Goal: Task Accomplishment & Management: Use online tool/utility

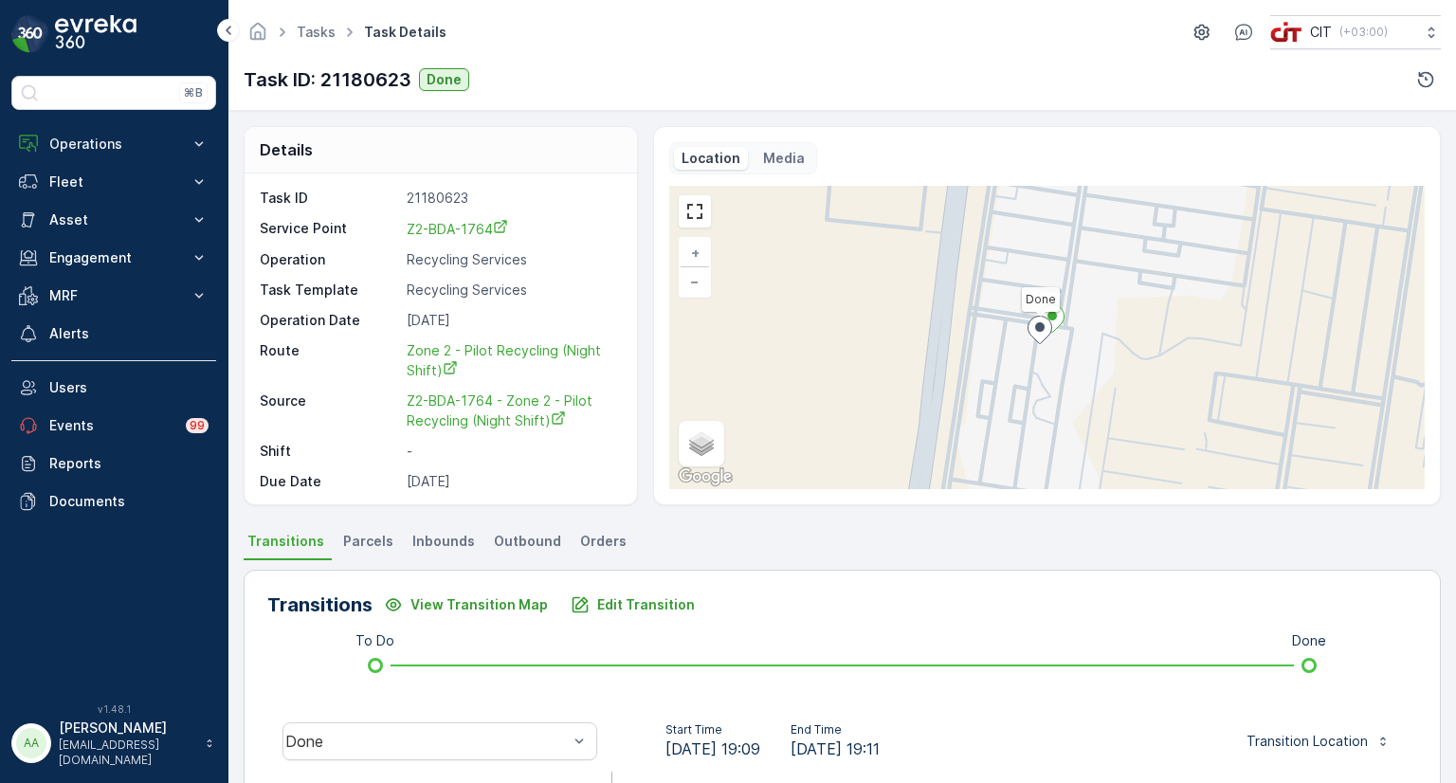
scroll to position [441, 0]
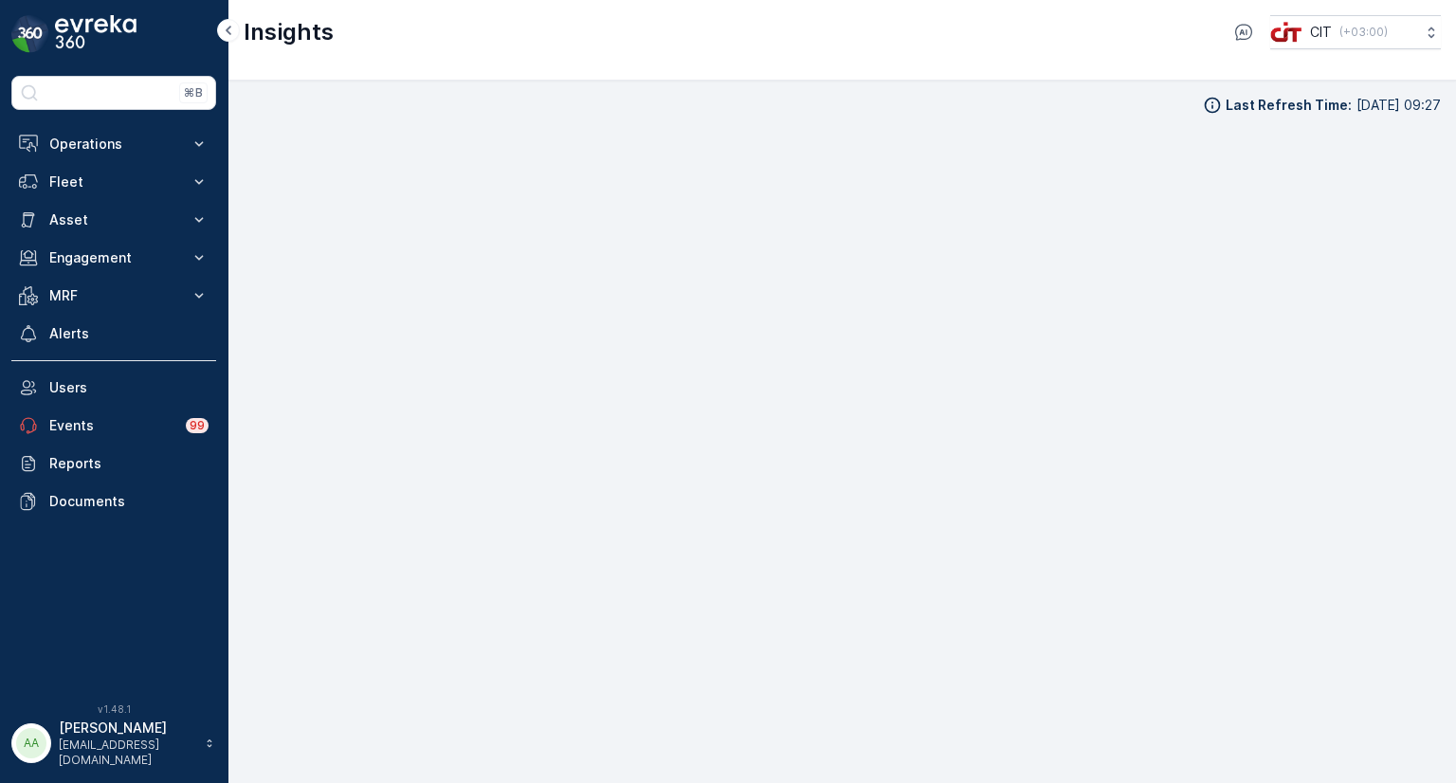
scroll to position [19, 0]
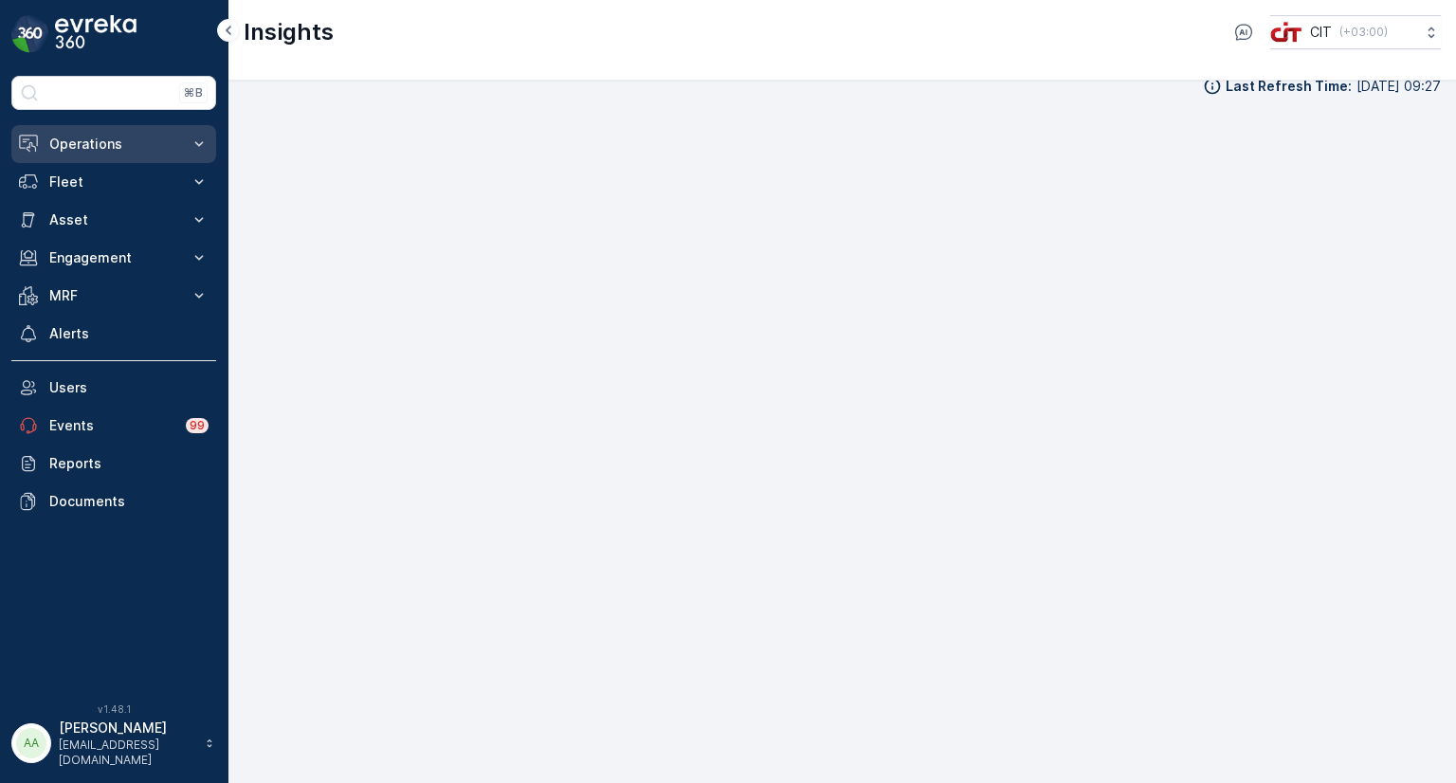
click at [99, 141] on p "Operations" at bounding box center [113, 144] width 129 height 19
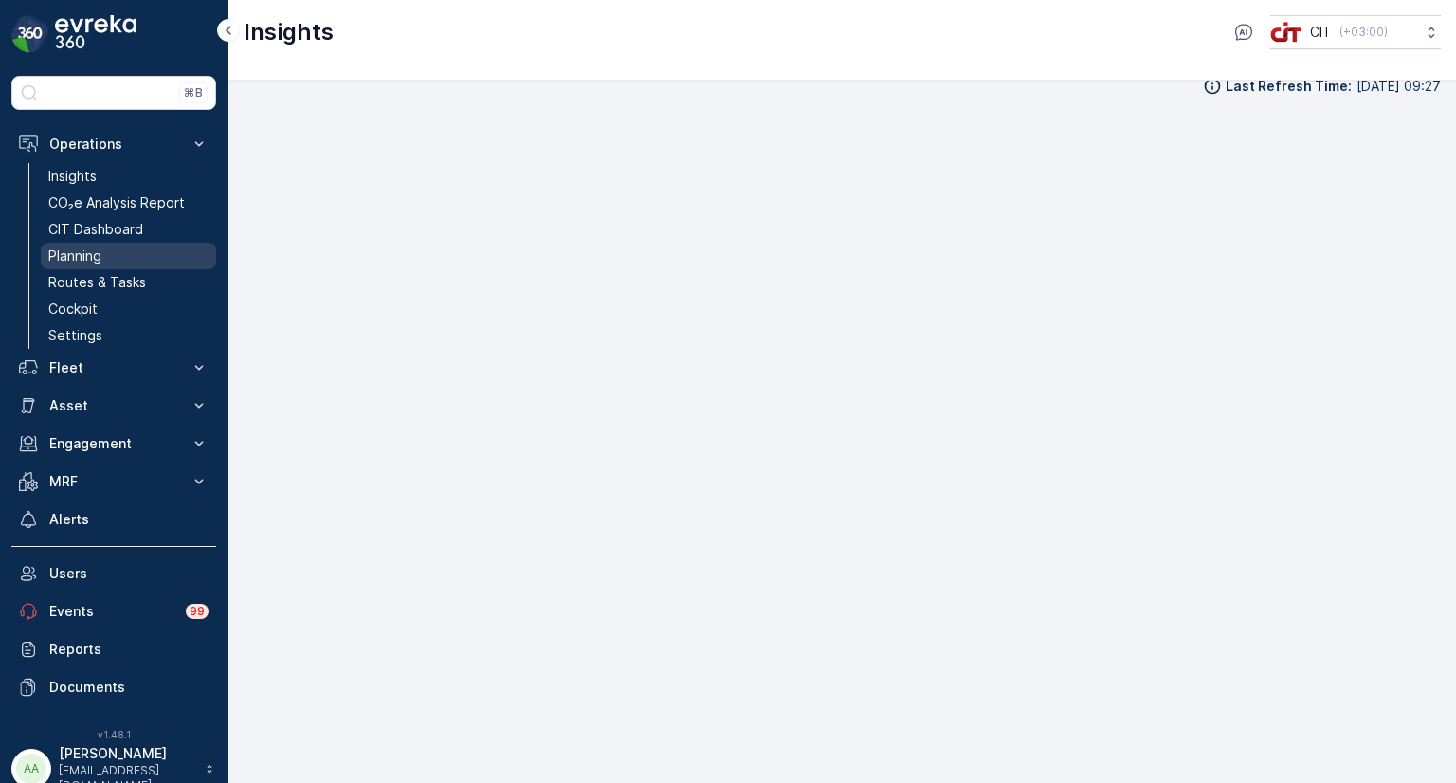
click at [87, 247] on p "Planning" at bounding box center [74, 255] width 53 height 19
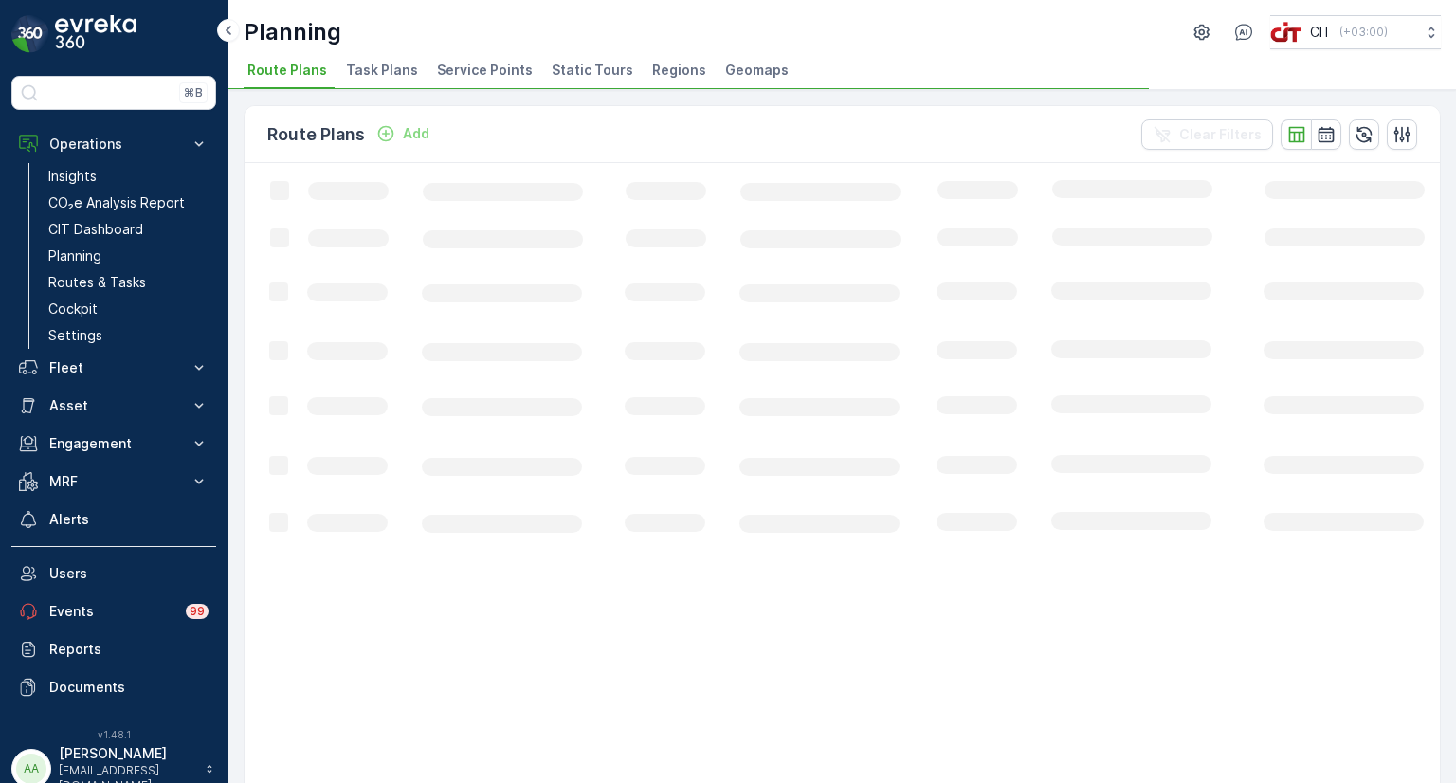
click at [479, 78] on span "Service Points" at bounding box center [485, 70] width 96 height 19
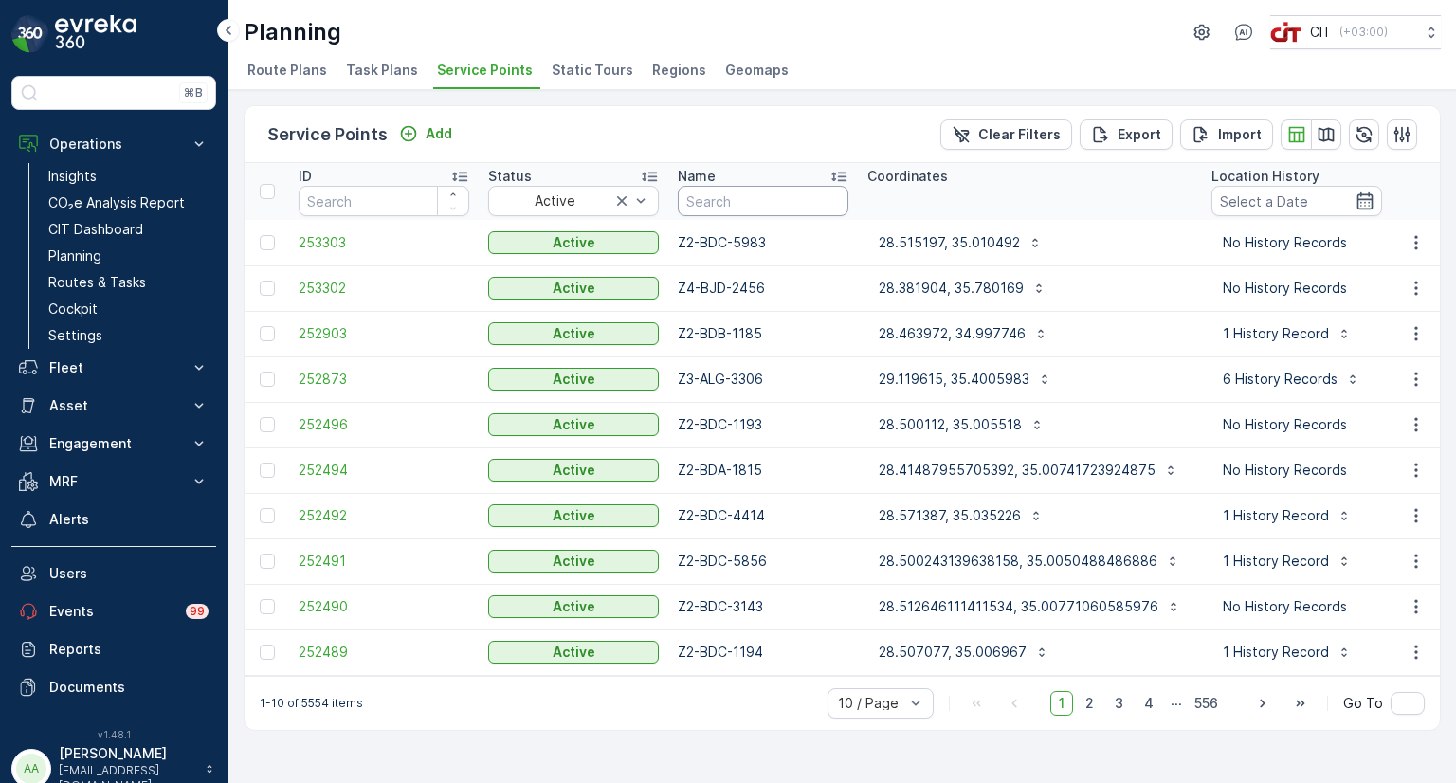
click at [731, 198] on input "text" at bounding box center [763, 201] width 171 height 30
type input "5505"
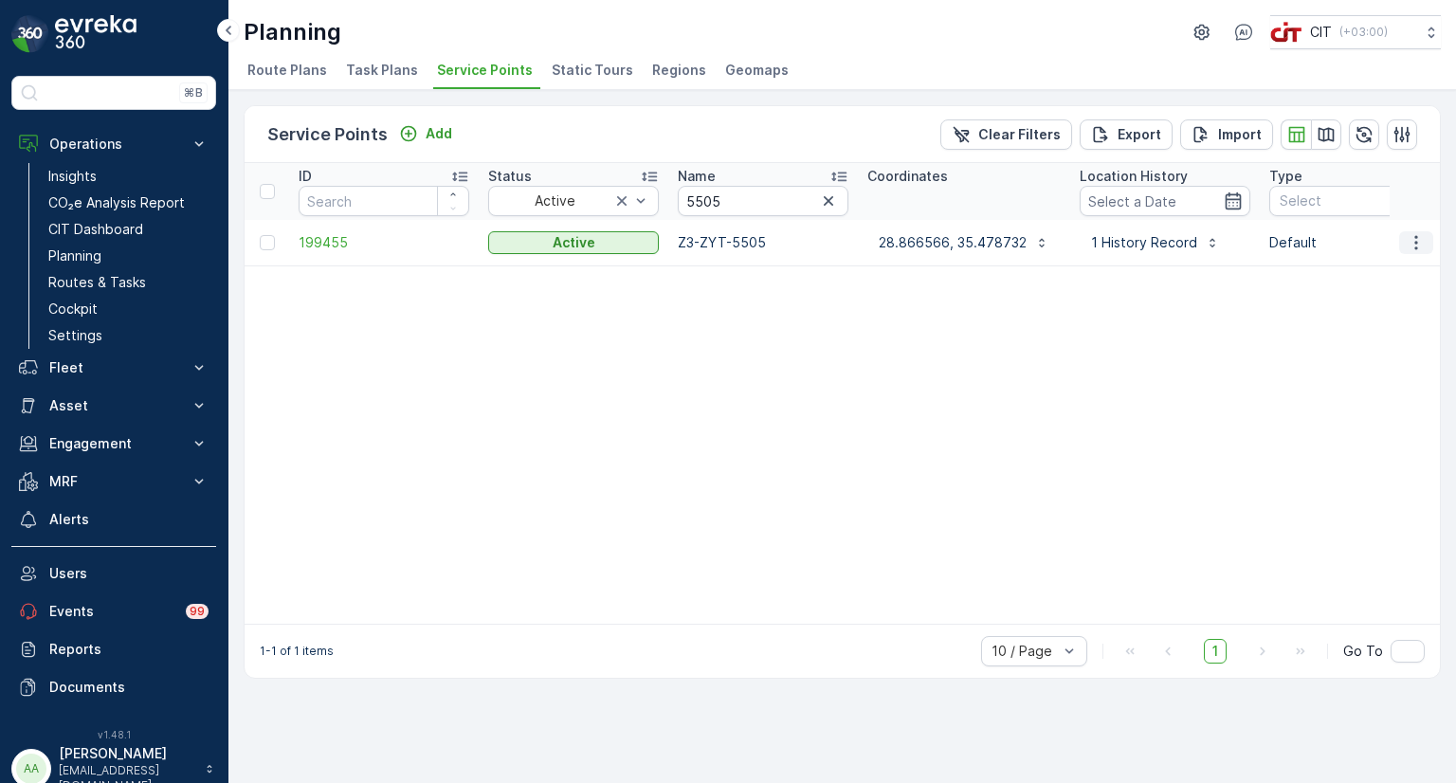
click at [1418, 241] on icon "button" at bounding box center [1415, 242] width 19 height 19
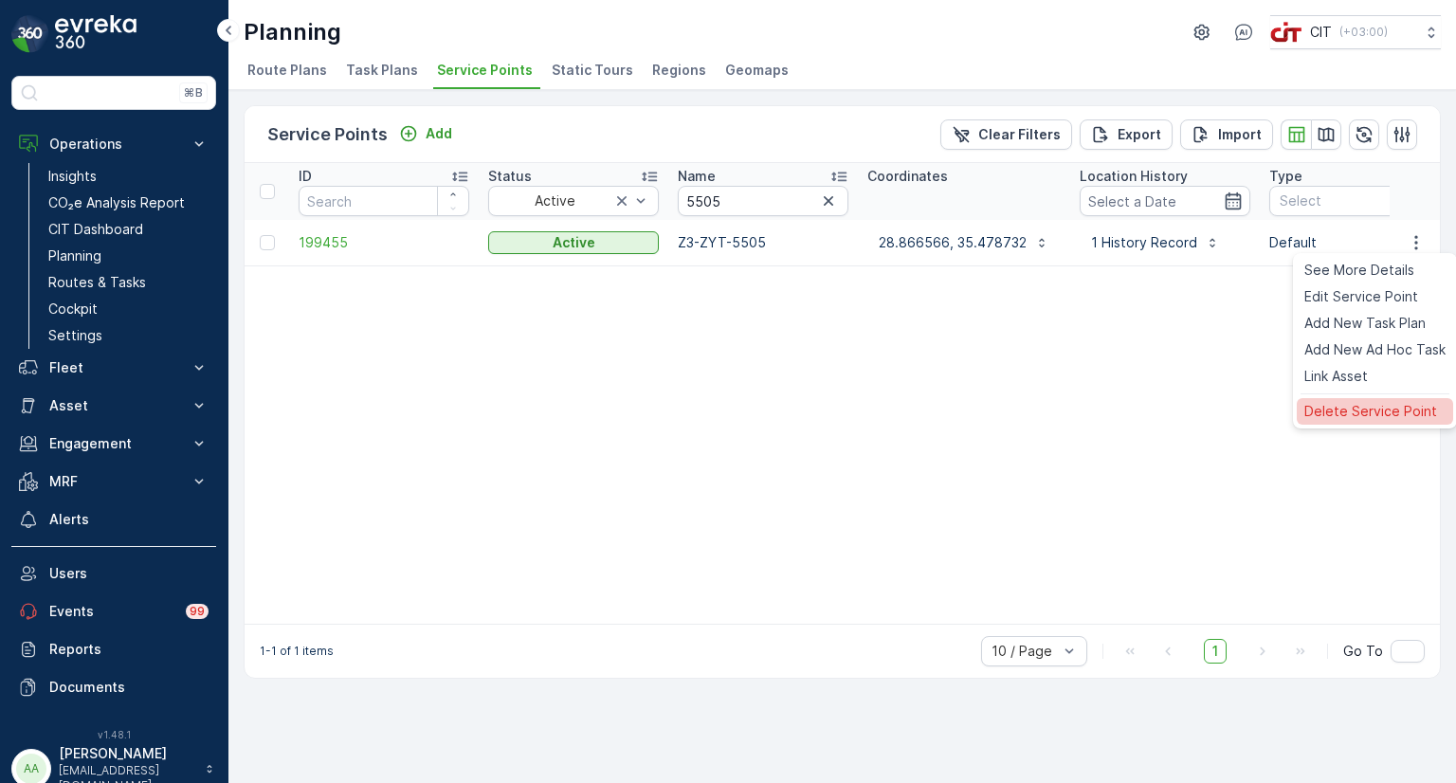
click at [1359, 414] on span "Delete Service Point" at bounding box center [1370, 411] width 133 height 19
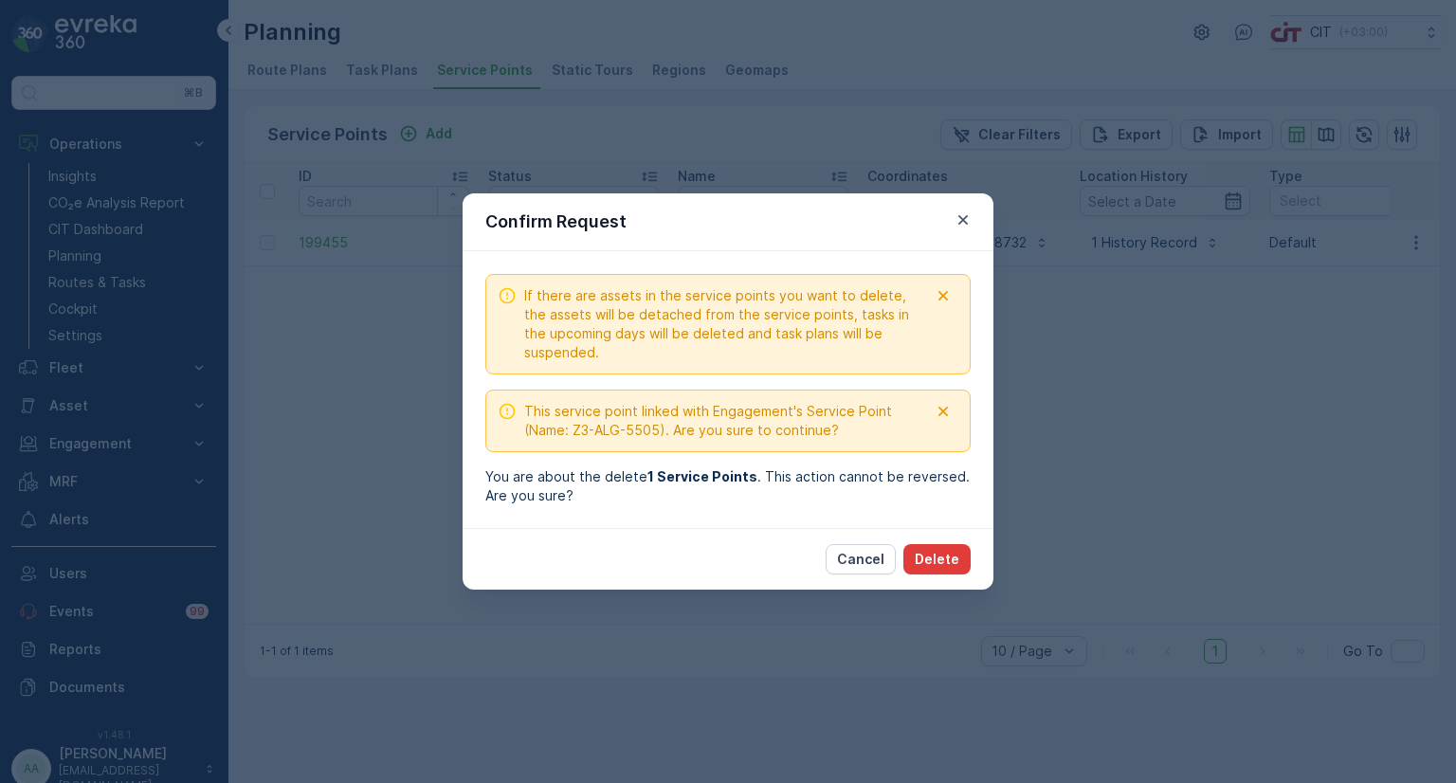
click at [953, 558] on p "Delete" at bounding box center [936, 559] width 45 height 19
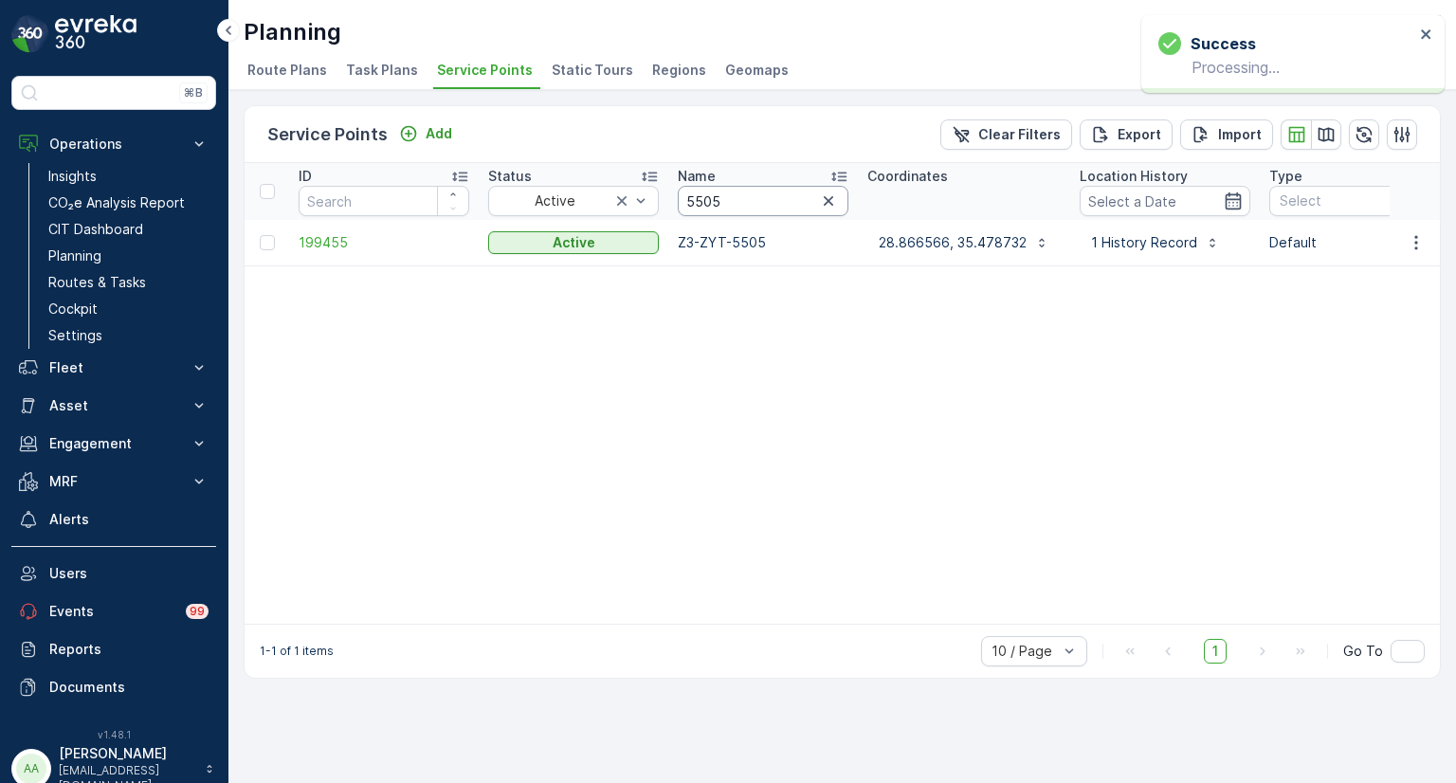
click at [724, 207] on input "5505" at bounding box center [763, 201] width 171 height 30
type input "5504"
click at [1421, 248] on icon "button" at bounding box center [1415, 242] width 19 height 19
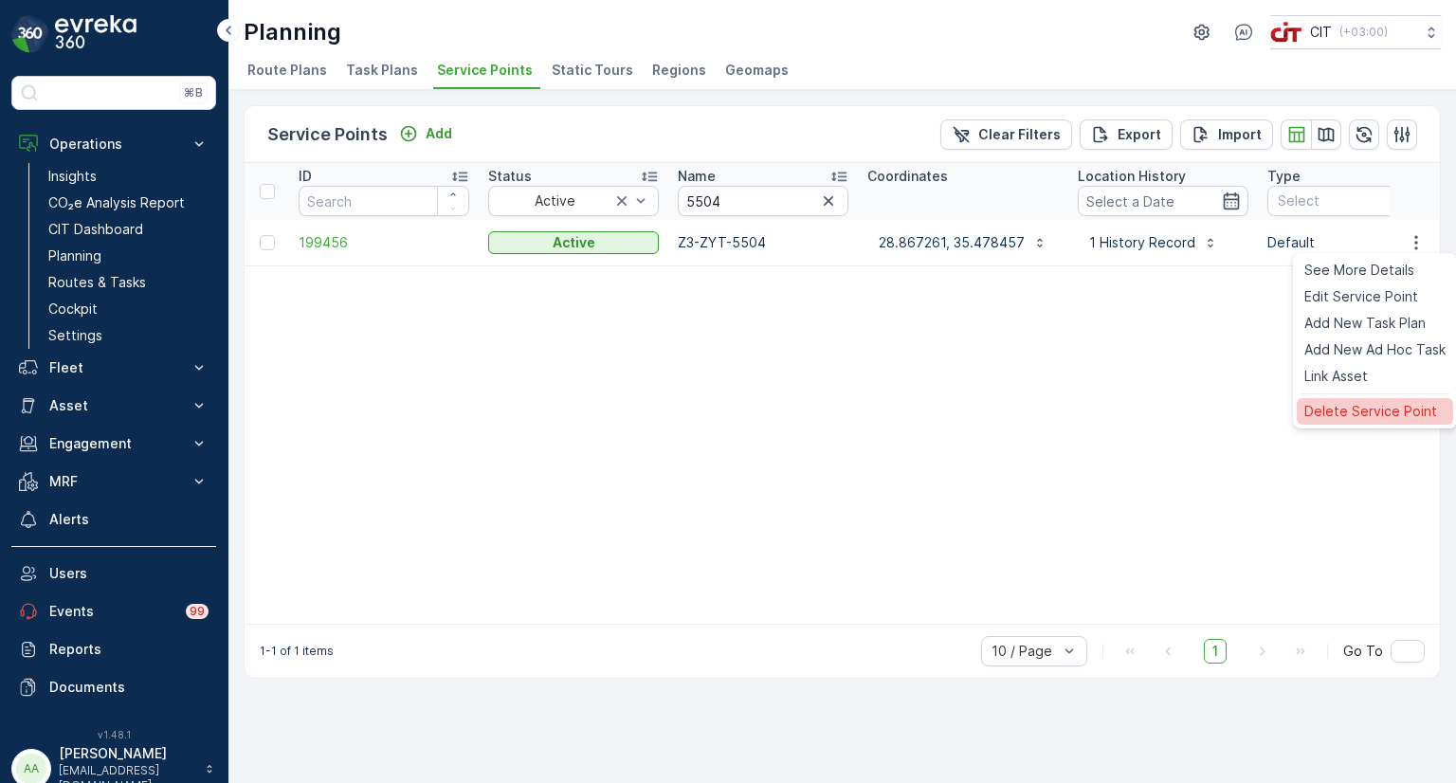
click at [1376, 403] on span "Delete Service Point" at bounding box center [1370, 411] width 133 height 19
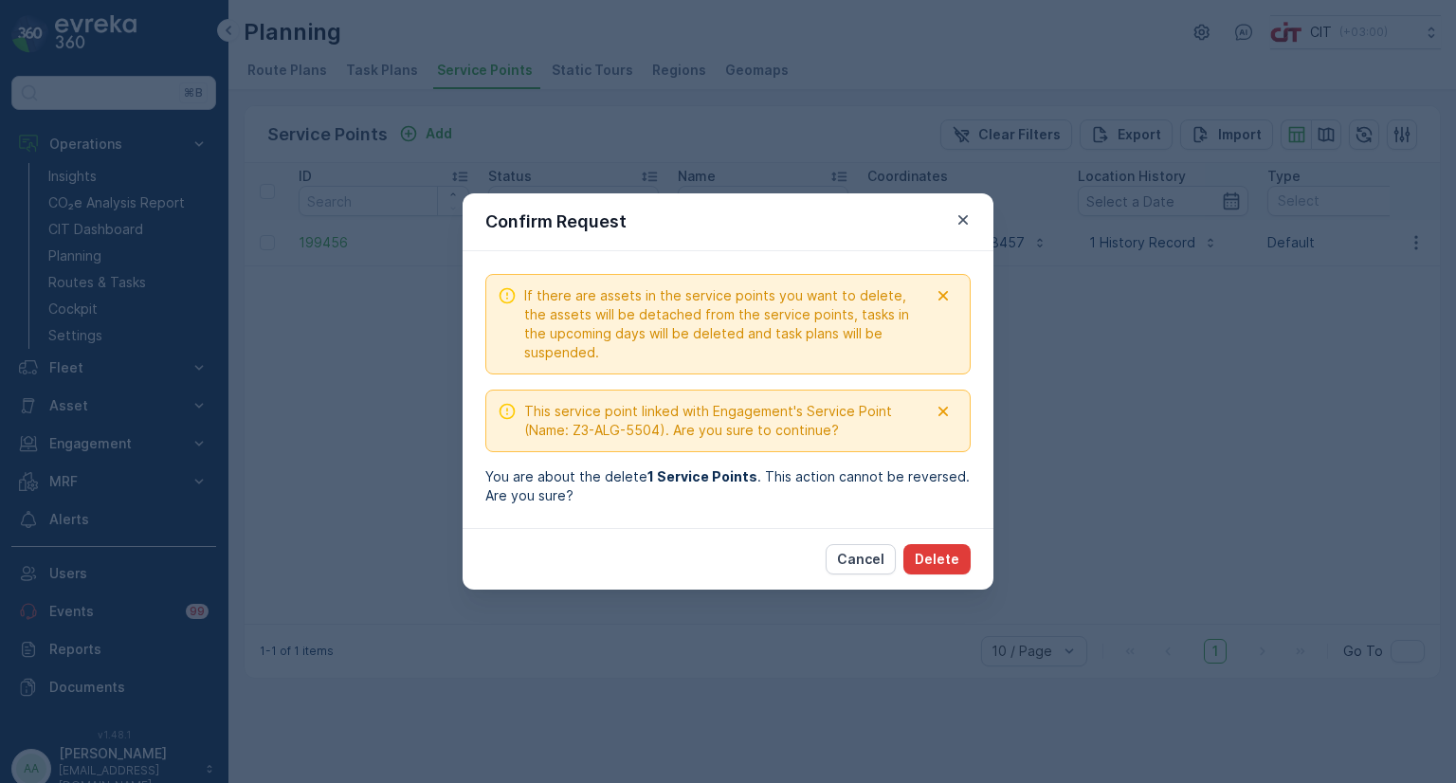
click at [953, 557] on p "Delete" at bounding box center [936, 559] width 45 height 19
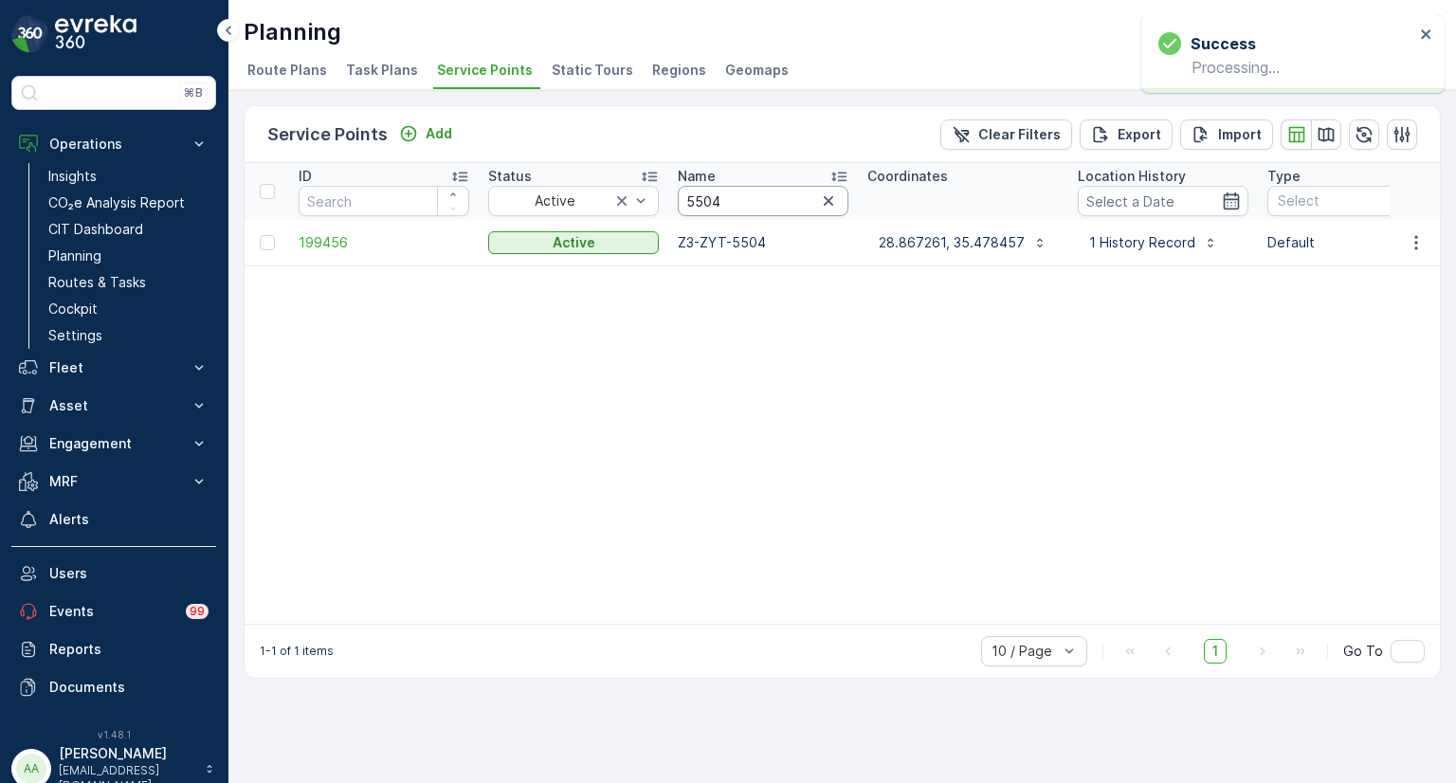
click at [733, 198] on input "5504" at bounding box center [763, 201] width 171 height 30
type input "5506"
click at [1417, 240] on icon "button" at bounding box center [1415, 242] width 3 height 14
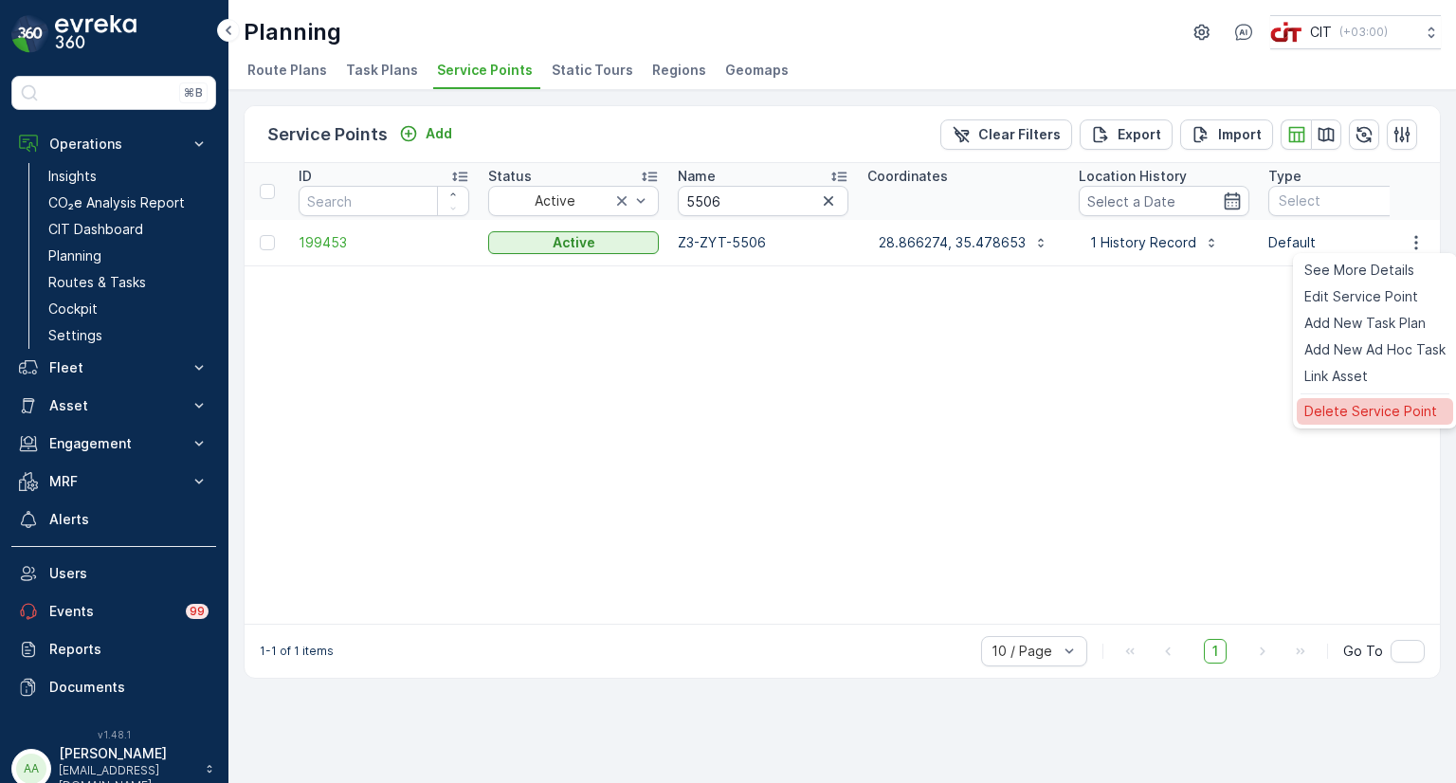
click at [1331, 414] on span "Delete Service Point" at bounding box center [1370, 411] width 133 height 19
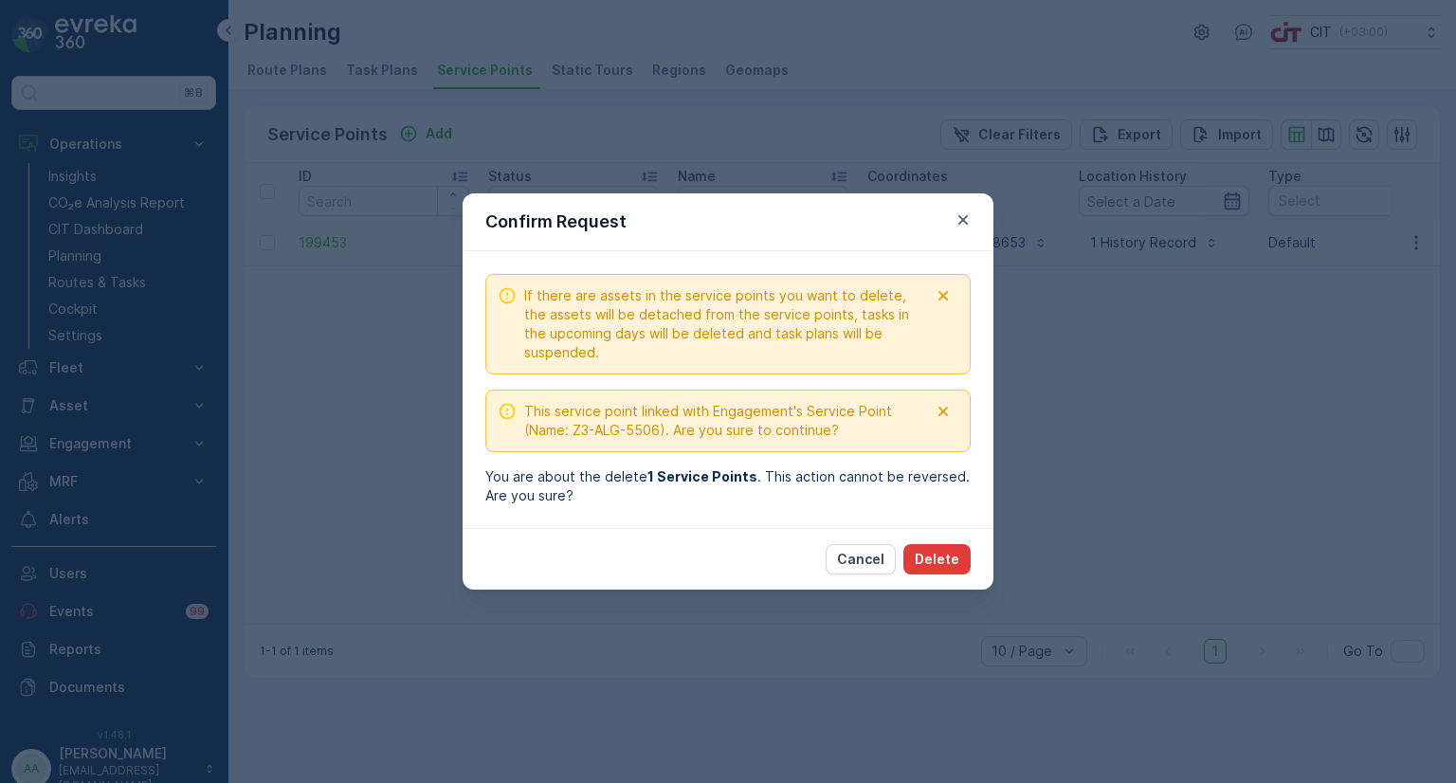
click at [935, 569] on button "Delete" at bounding box center [936, 559] width 67 height 30
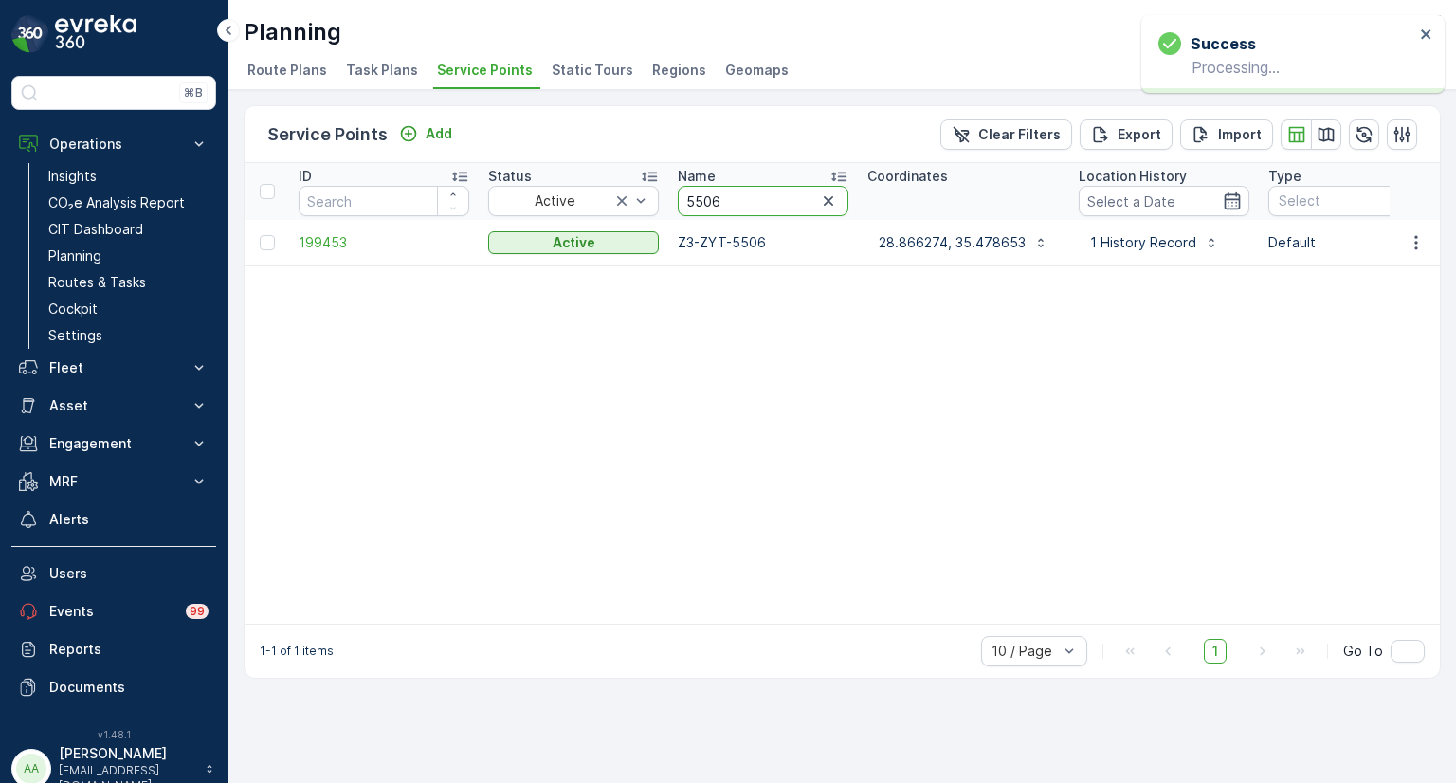
click at [728, 200] on input "5506" at bounding box center [763, 201] width 171 height 30
type input "5410"
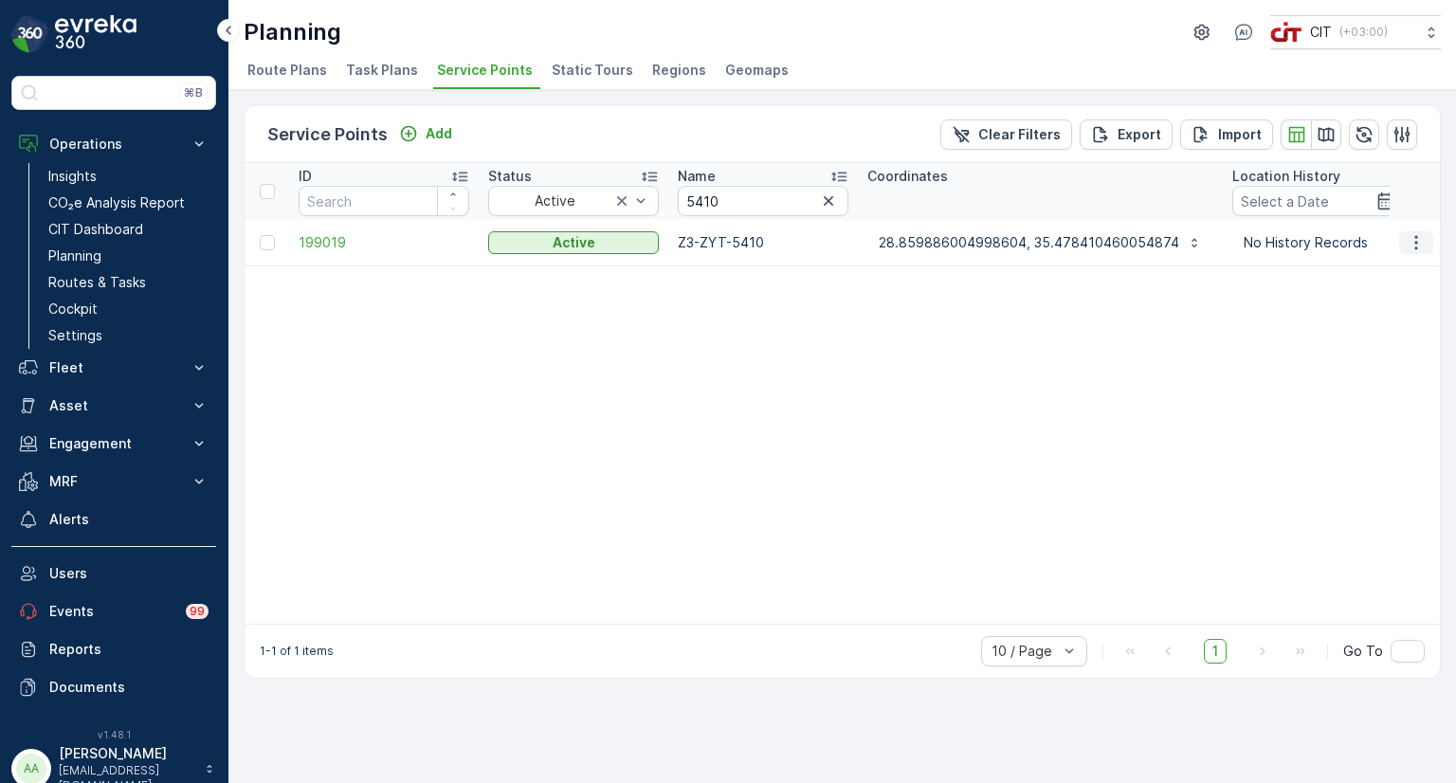
click at [1421, 246] on icon "button" at bounding box center [1415, 242] width 19 height 19
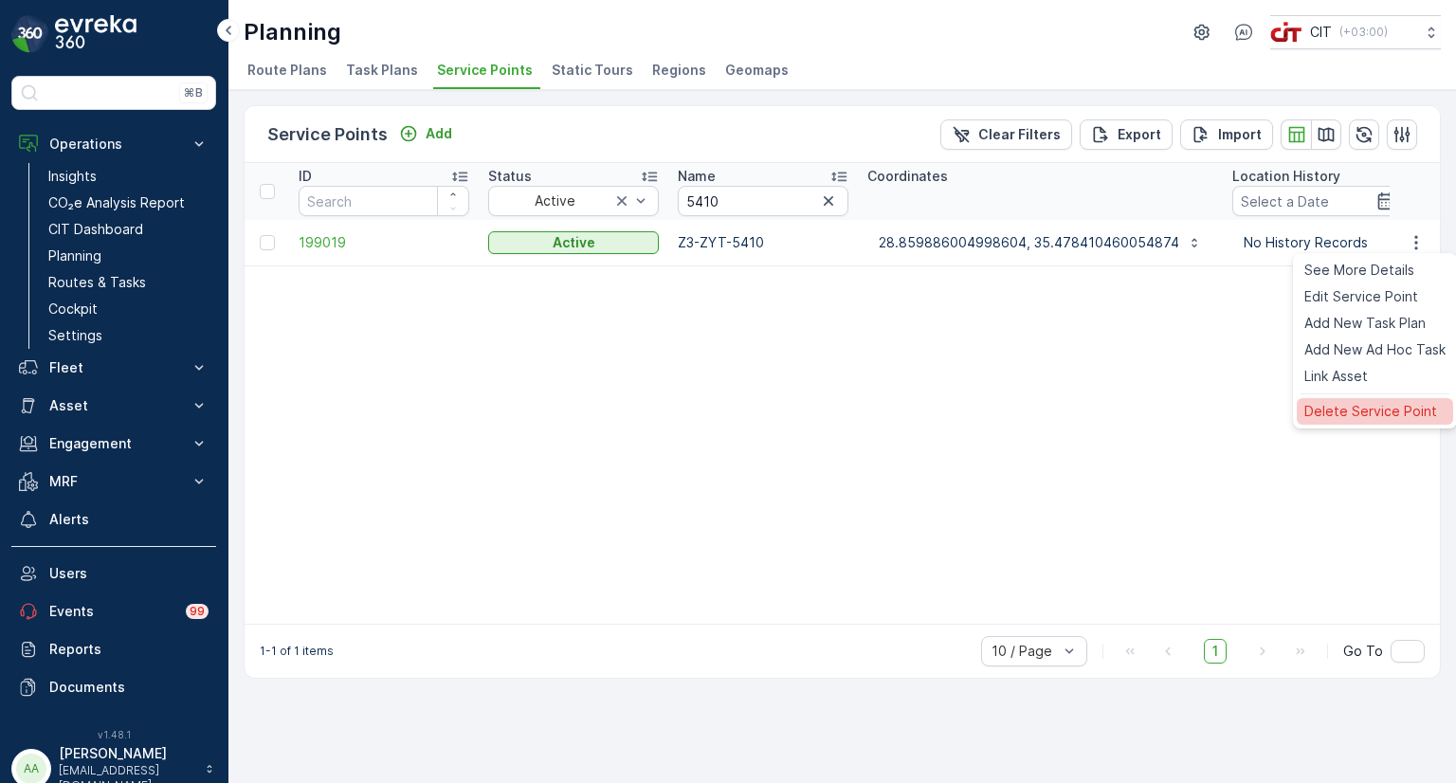
click at [1359, 414] on span "Delete Service Point" at bounding box center [1370, 411] width 133 height 19
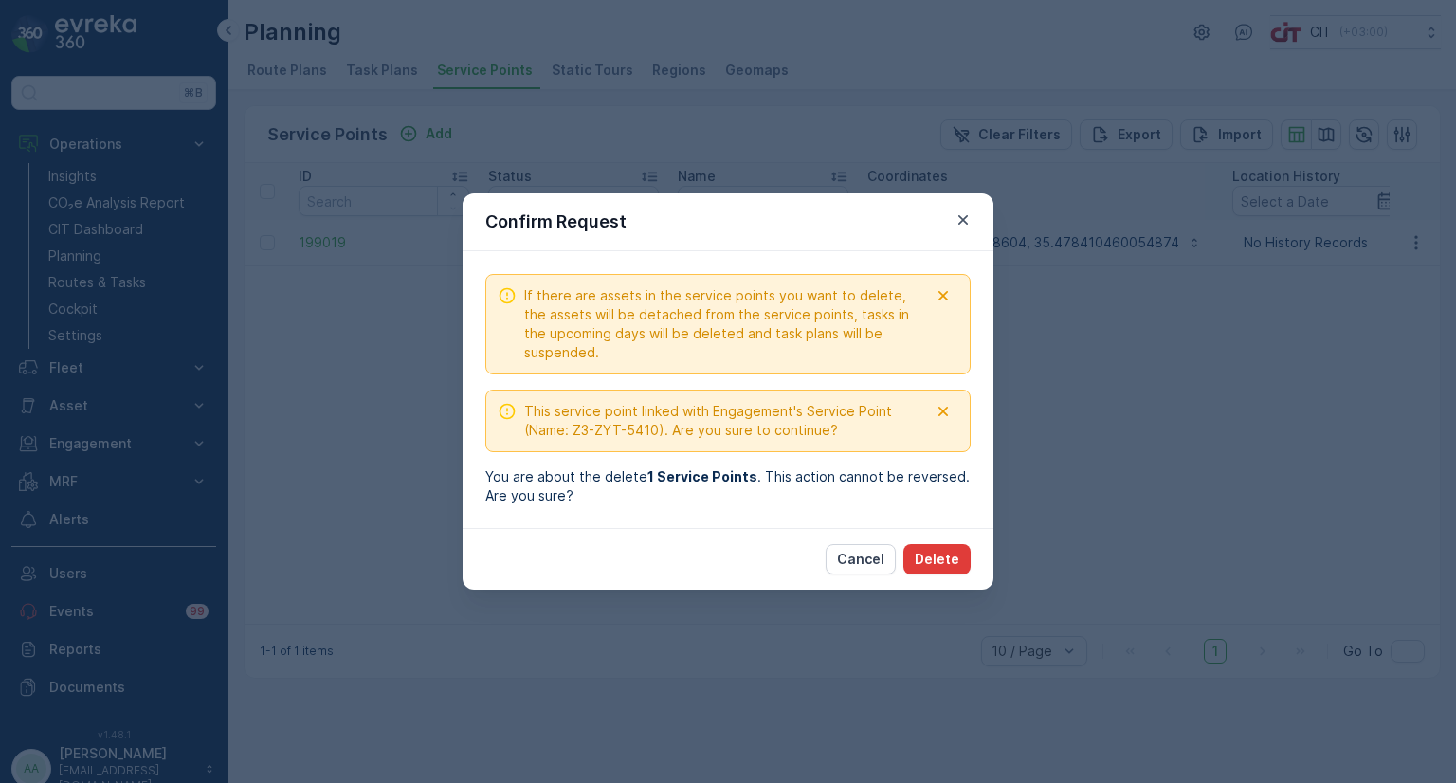
click at [951, 560] on p "Delete" at bounding box center [936, 559] width 45 height 19
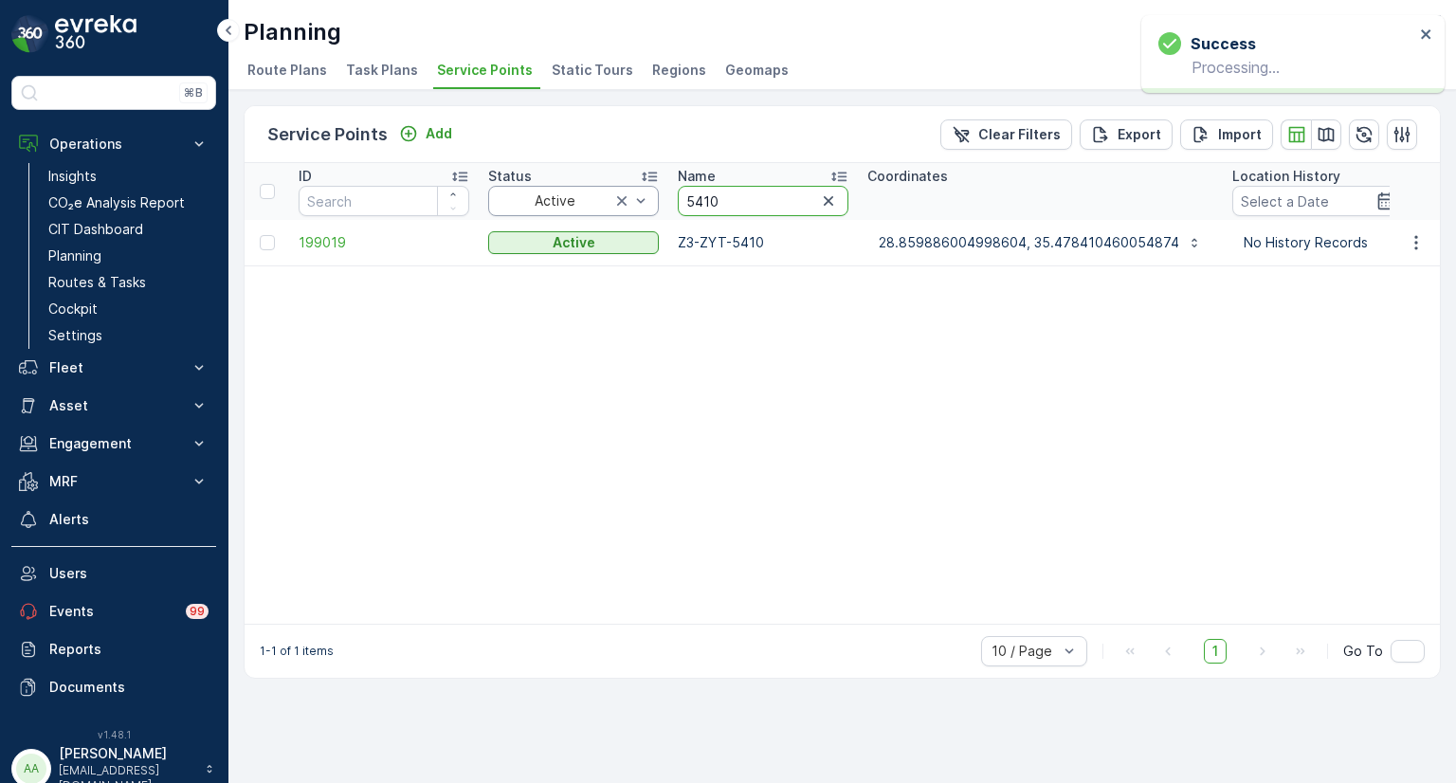
drag, startPoint x: 732, startPoint y: 201, endPoint x: 647, endPoint y: 198, distance: 84.4
type input "4847"
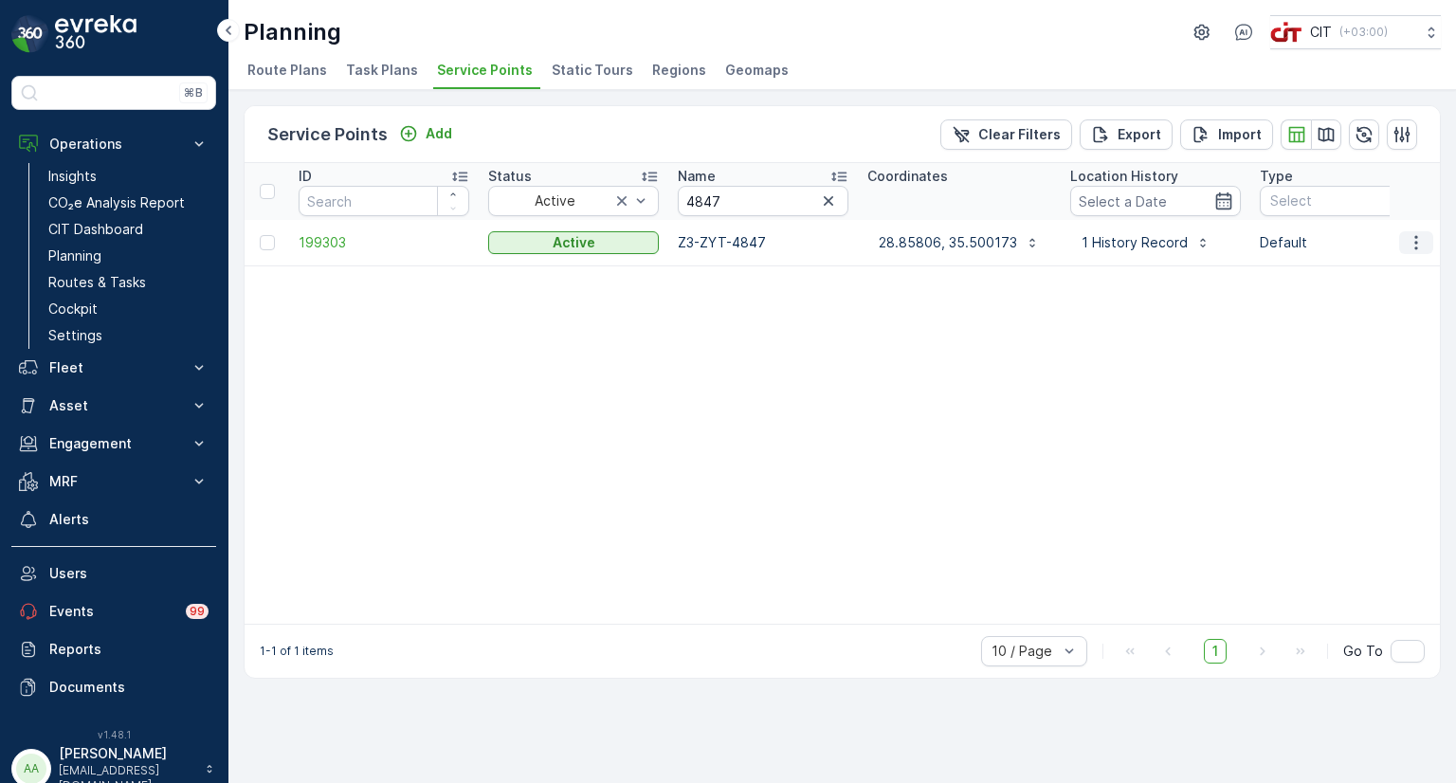
click at [1412, 238] on icon "button" at bounding box center [1415, 242] width 19 height 19
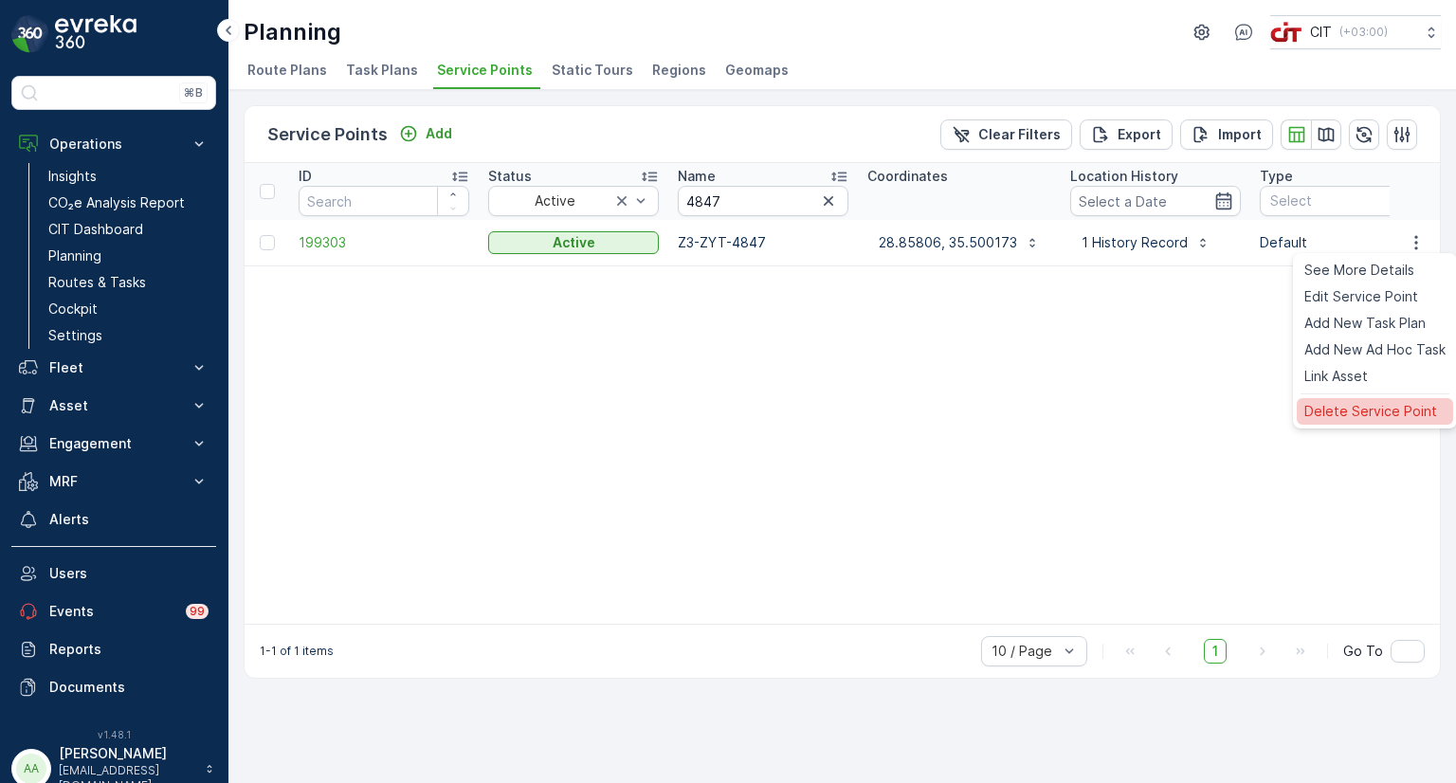
click at [1348, 404] on span "Delete Service Point" at bounding box center [1370, 411] width 133 height 19
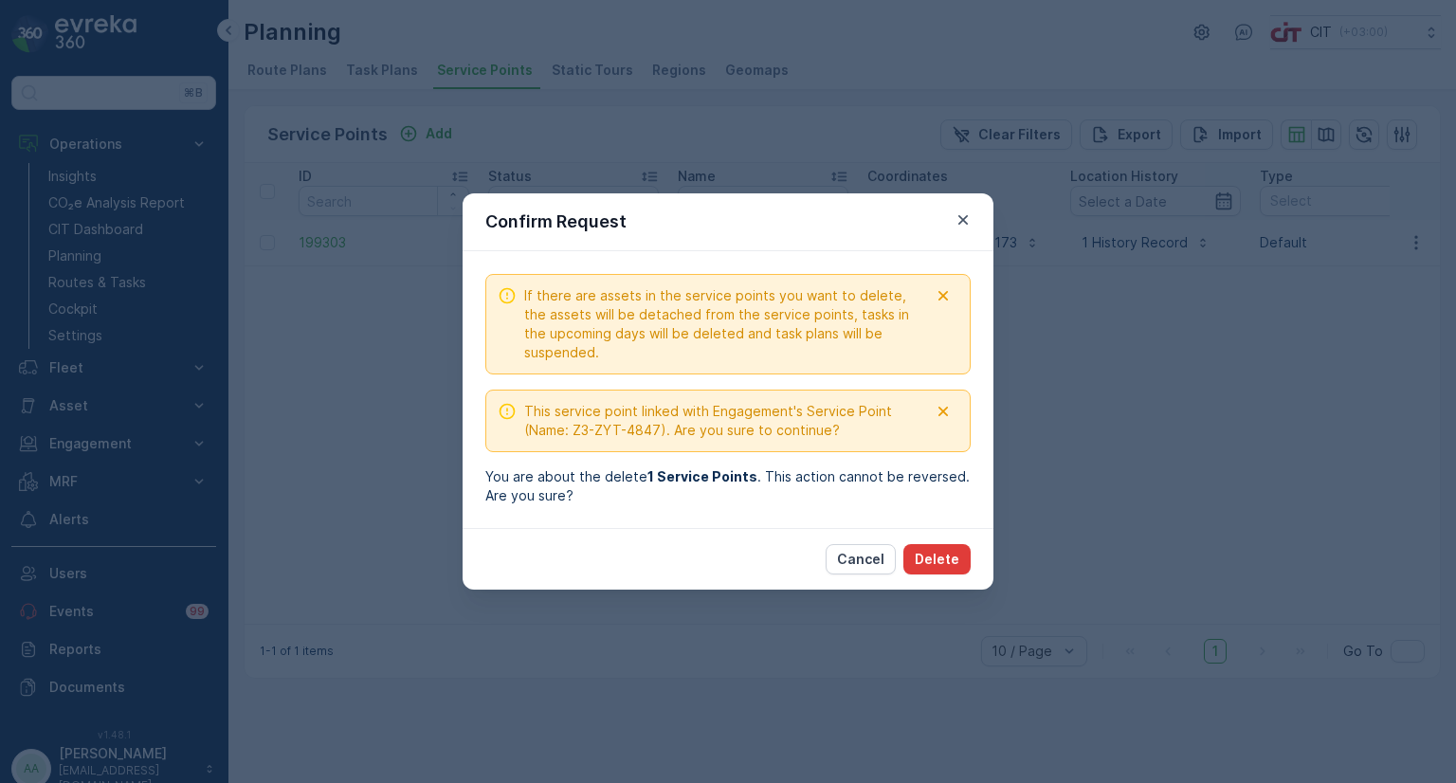
click at [936, 558] on p "Delete" at bounding box center [936, 559] width 45 height 19
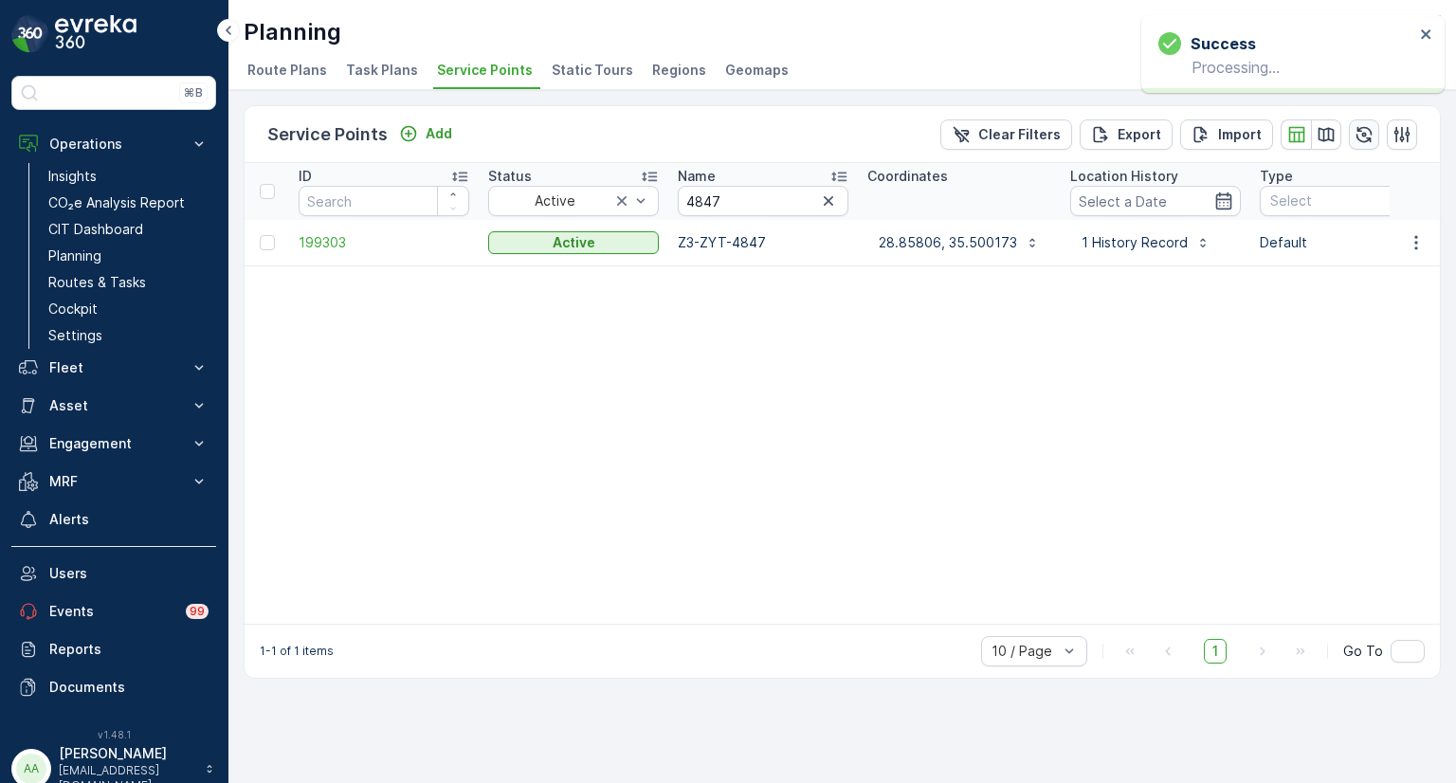
click at [1365, 133] on icon "button" at bounding box center [1364, 134] width 16 height 16
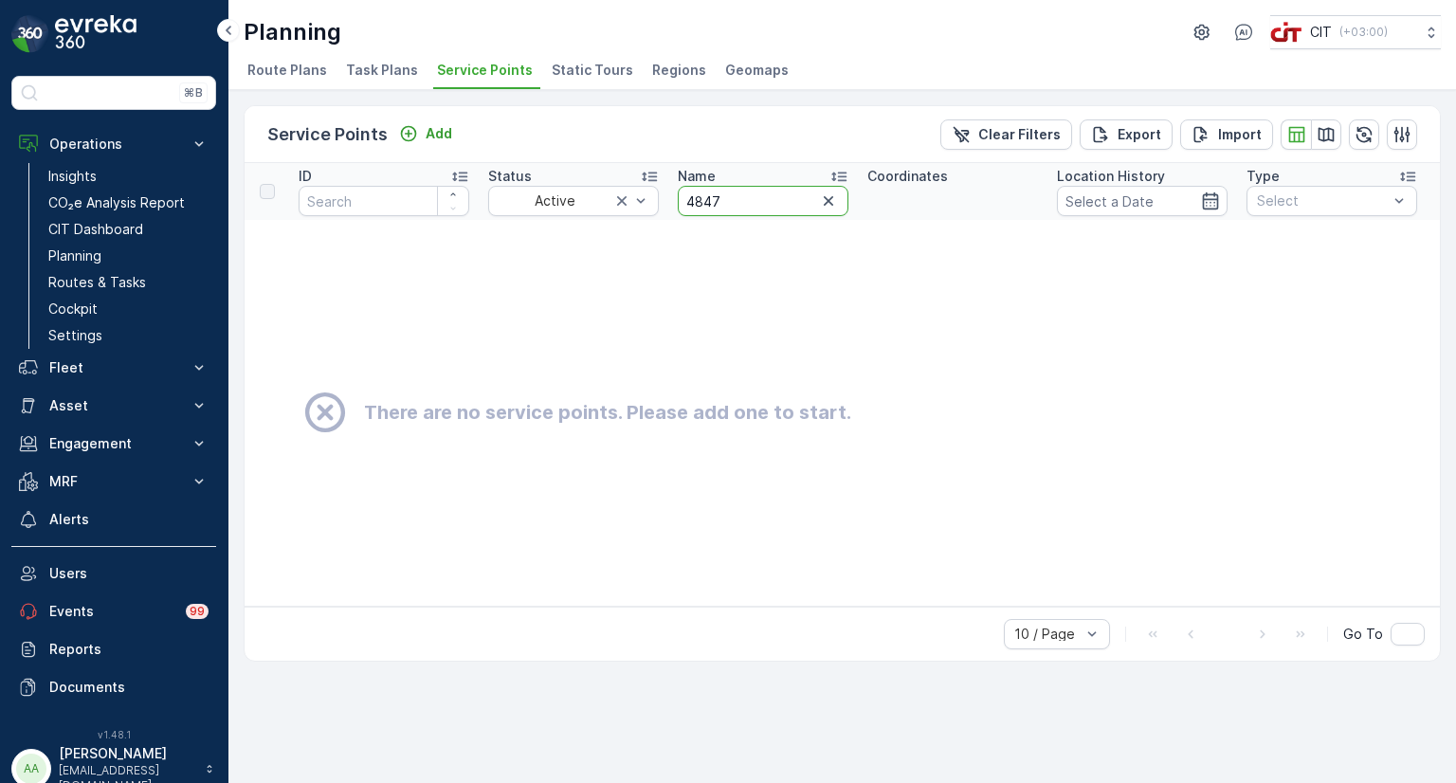
drag, startPoint x: 743, startPoint y: 208, endPoint x: 681, endPoint y: 206, distance: 61.7
click at [681, 206] on input "4847" at bounding box center [763, 201] width 171 height 30
type input "2367"
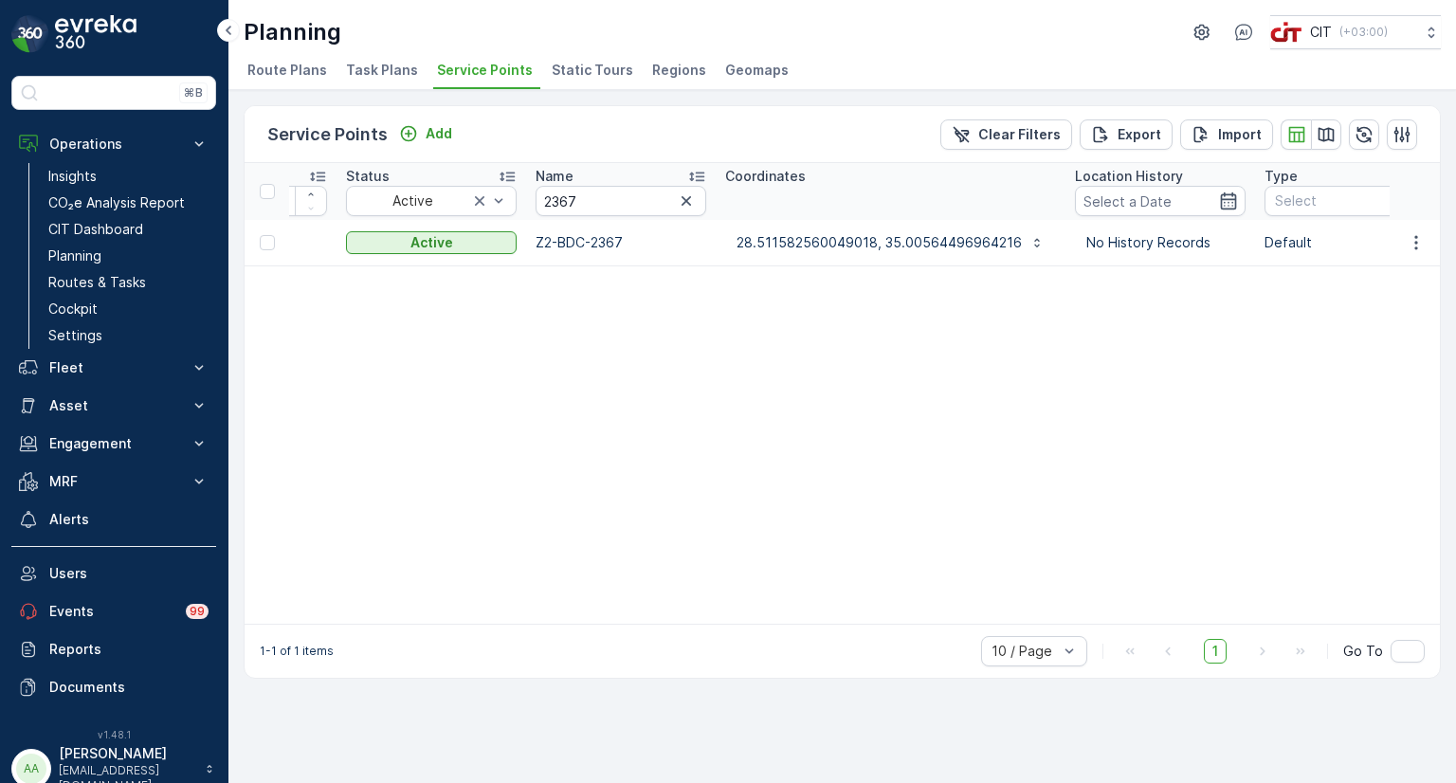
scroll to position [0, 135]
click at [84, 372] on p "Fleet" at bounding box center [113, 367] width 129 height 19
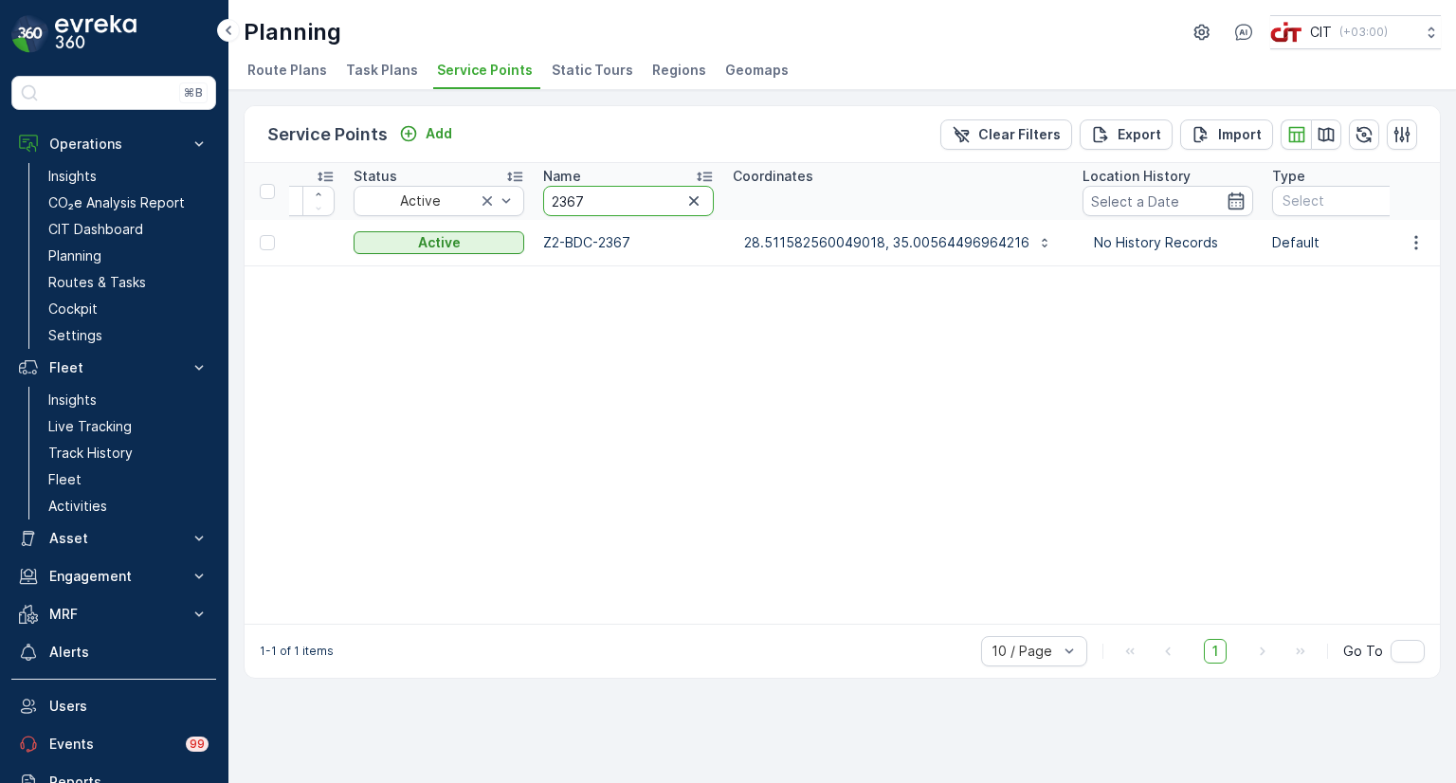
drag, startPoint x: 594, startPoint y: 197, endPoint x: 535, endPoint y: 206, distance: 59.4
click at [535, 206] on th "Name 2367" at bounding box center [629, 191] width 190 height 57
type input "2368"
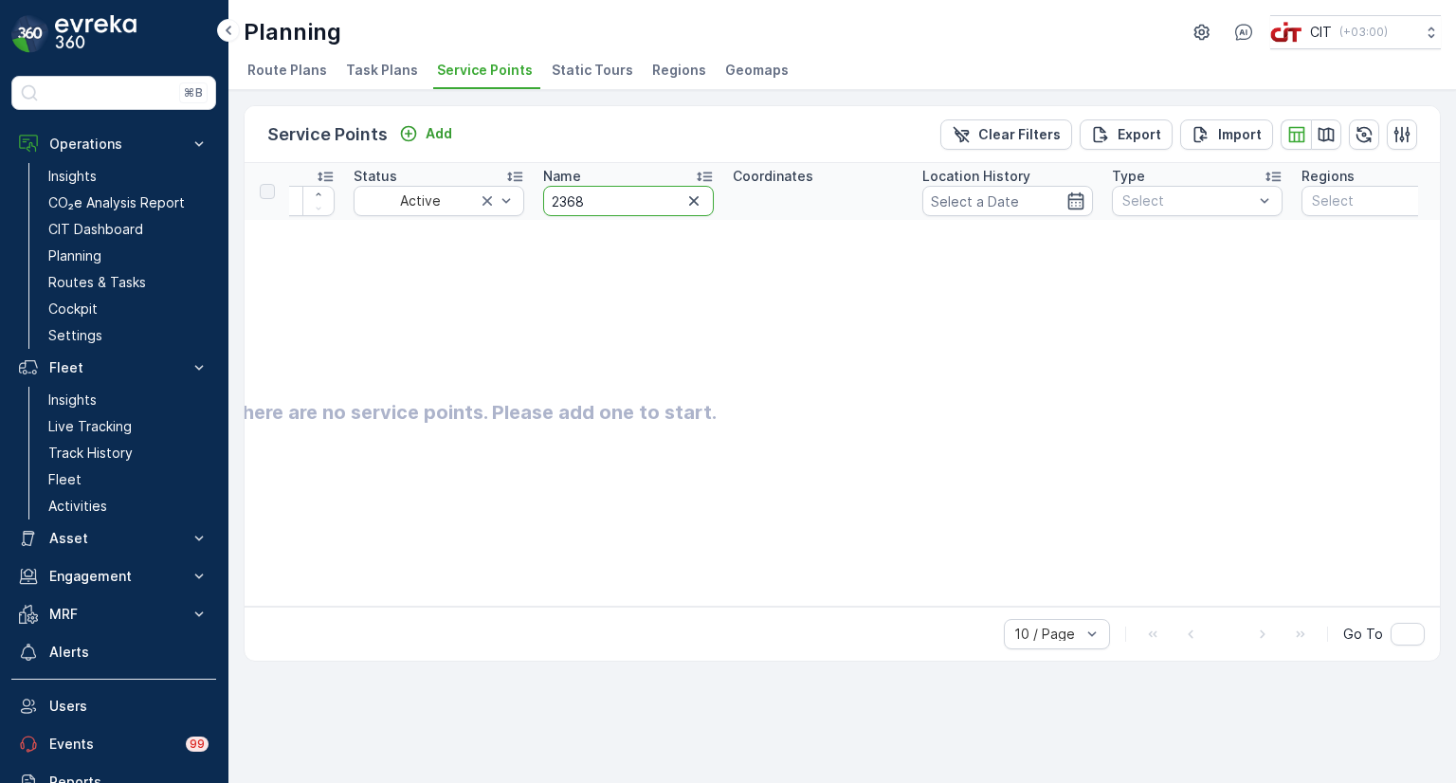
drag, startPoint x: 607, startPoint y: 206, endPoint x: 565, endPoint y: 214, distance: 43.5
click at [565, 214] on input "2368" at bounding box center [628, 201] width 171 height 30
type input "2369"
drag, startPoint x: 589, startPoint y: 194, endPoint x: 510, endPoint y: 193, distance: 79.6
click at [510, 193] on tr "ID Status Active Name 2369 Coordinates Location History Type Select Regions Sel…" at bounding box center [1478, 191] width 2736 height 57
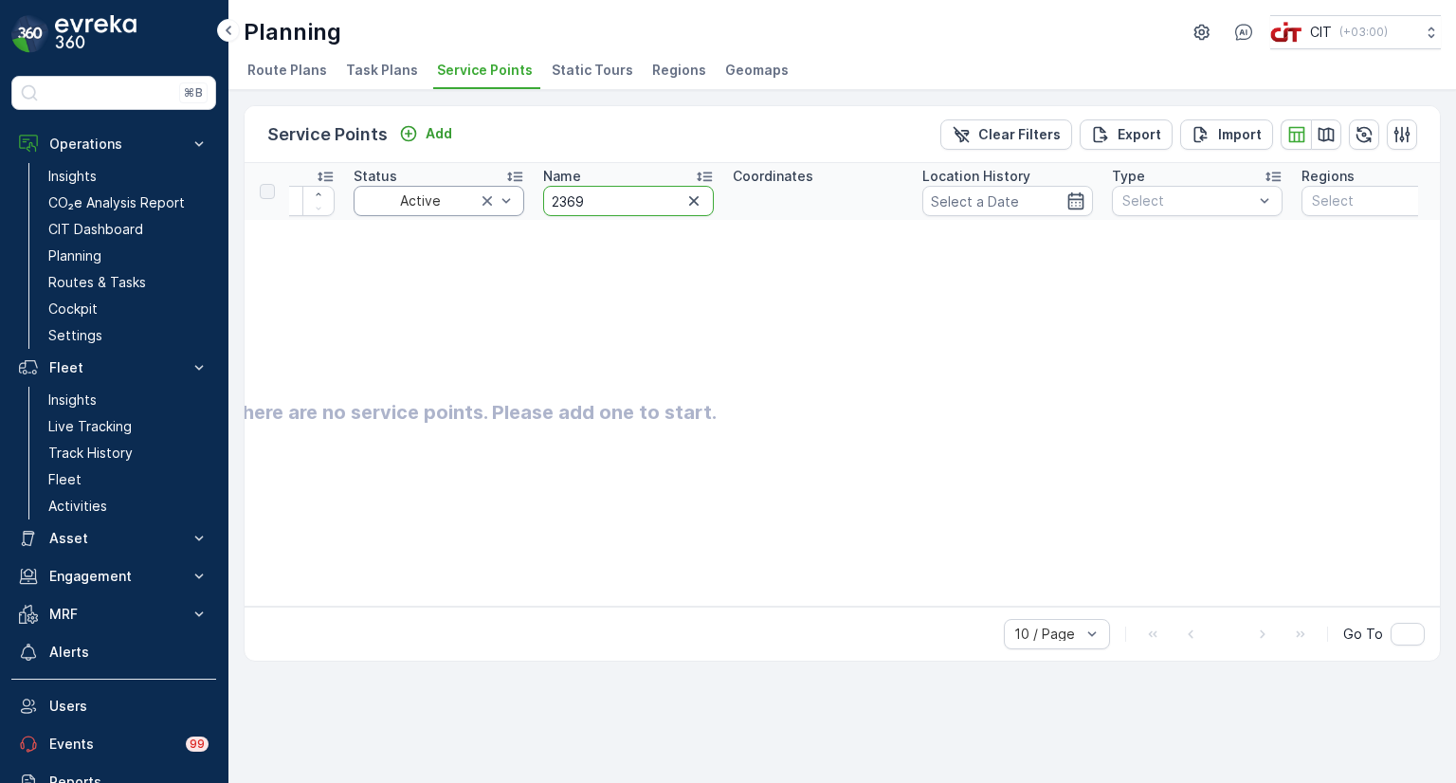
paste input "465"
type input "4659"
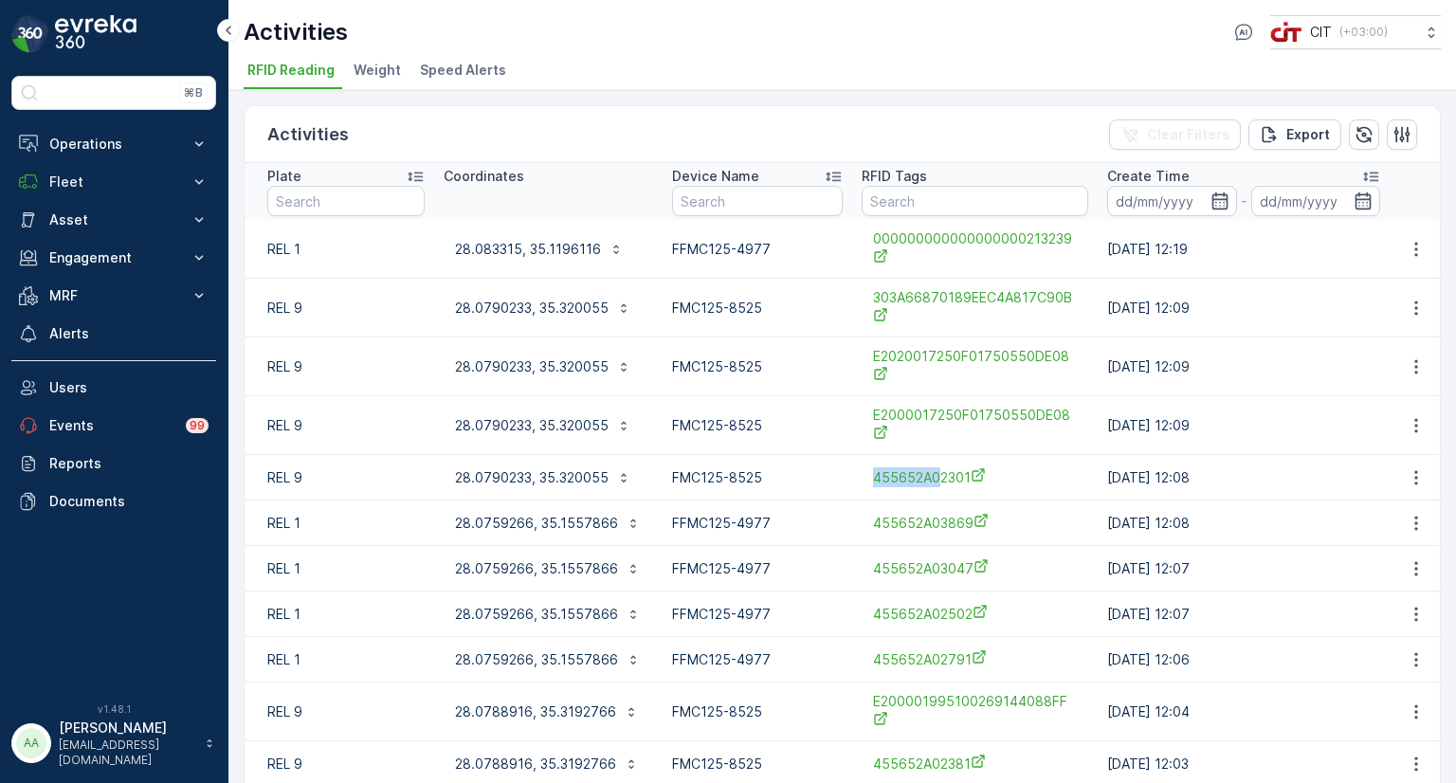
drag, startPoint x: 860, startPoint y: 476, endPoint x: 938, endPoint y: 486, distance: 78.4
click at [938, 486] on div "455652A02301" at bounding box center [974, 476] width 226 height 31
copy span "455652A0"
click at [932, 208] on input "text" at bounding box center [974, 201] width 226 height 30
paste input "455652A0"
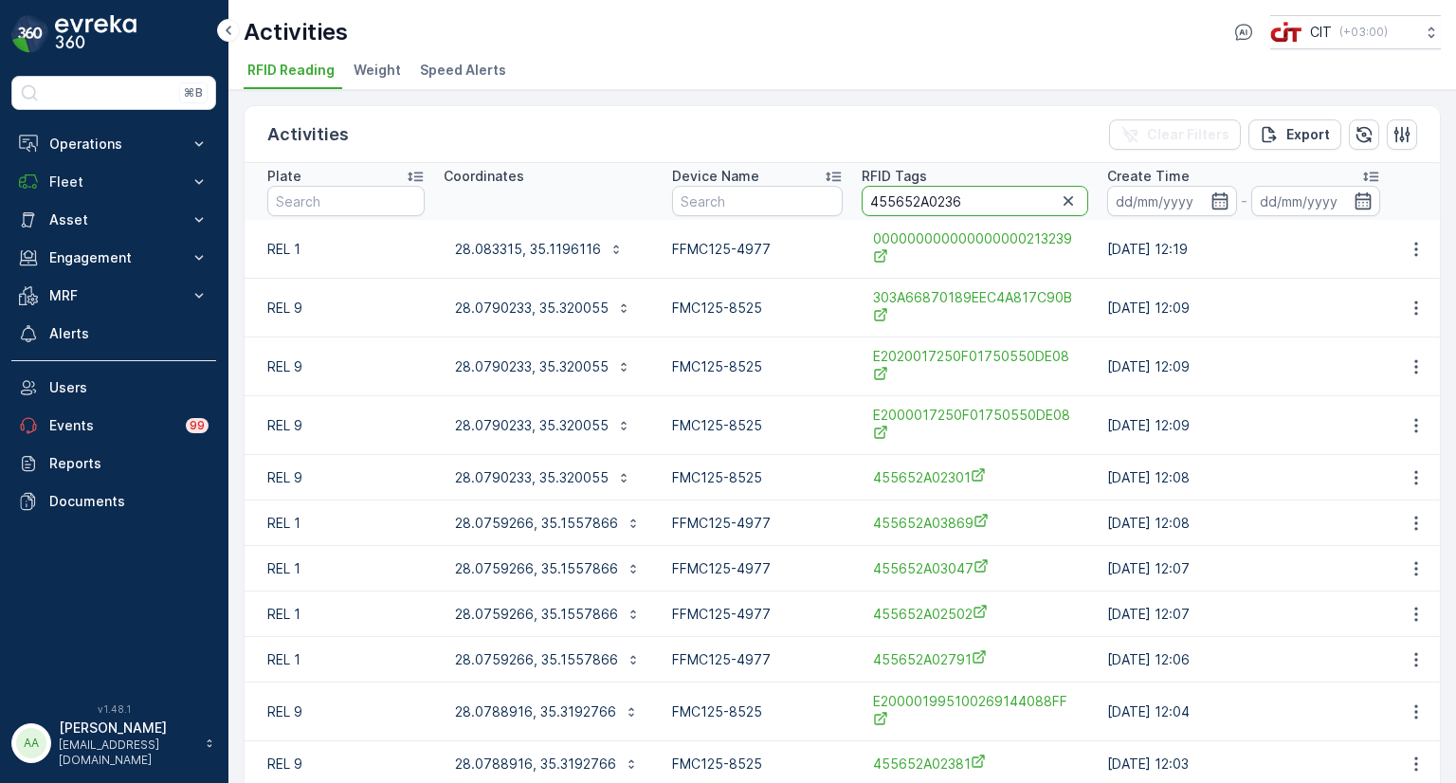
type input "455652A02367"
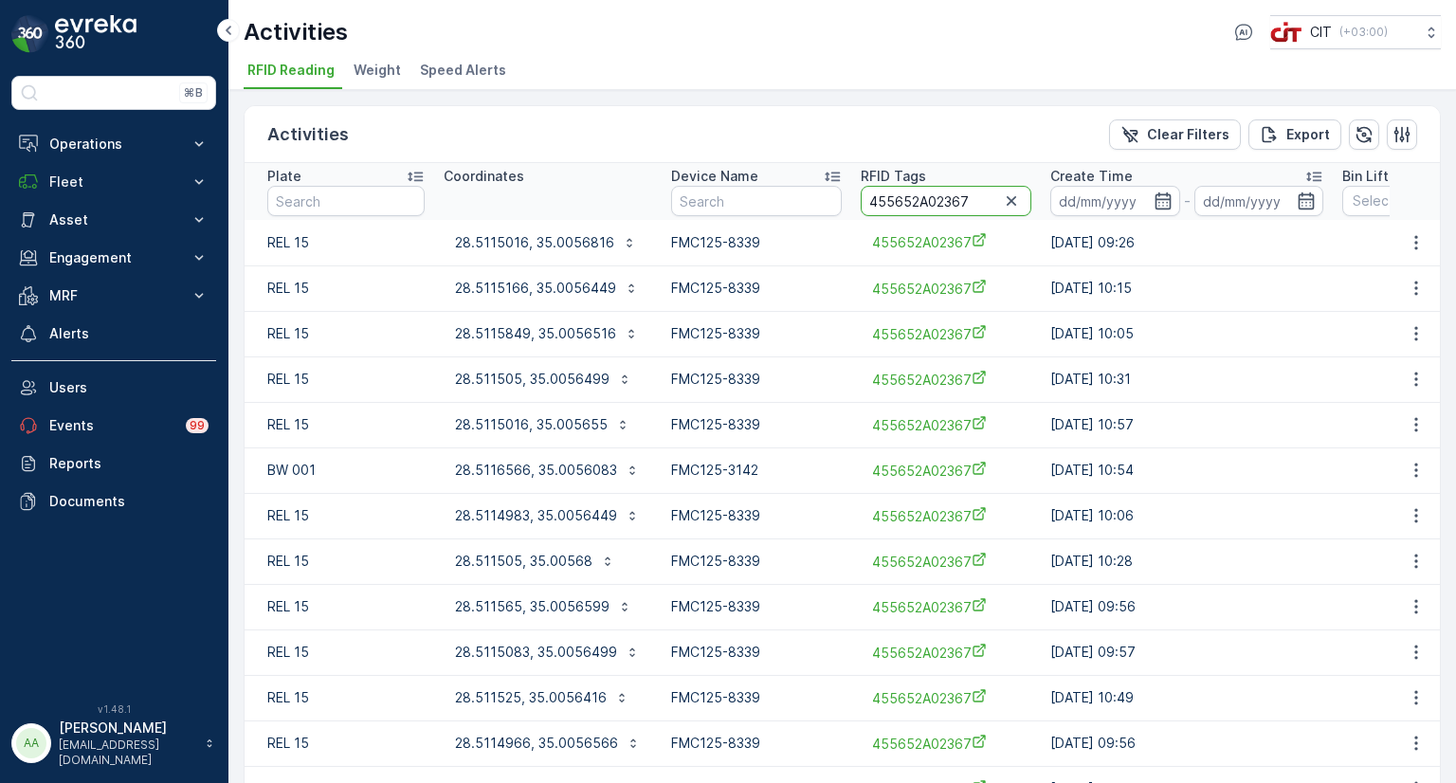
drag, startPoint x: 974, startPoint y: 198, endPoint x: 936, endPoint y: 198, distance: 37.9
click at [936, 198] on input "455652A02367" at bounding box center [945, 201] width 171 height 30
type input "455652A02368"
drag, startPoint x: 972, startPoint y: 202, endPoint x: 940, endPoint y: 204, distance: 32.3
click at [940, 204] on input "455652A02368" at bounding box center [944, 201] width 171 height 30
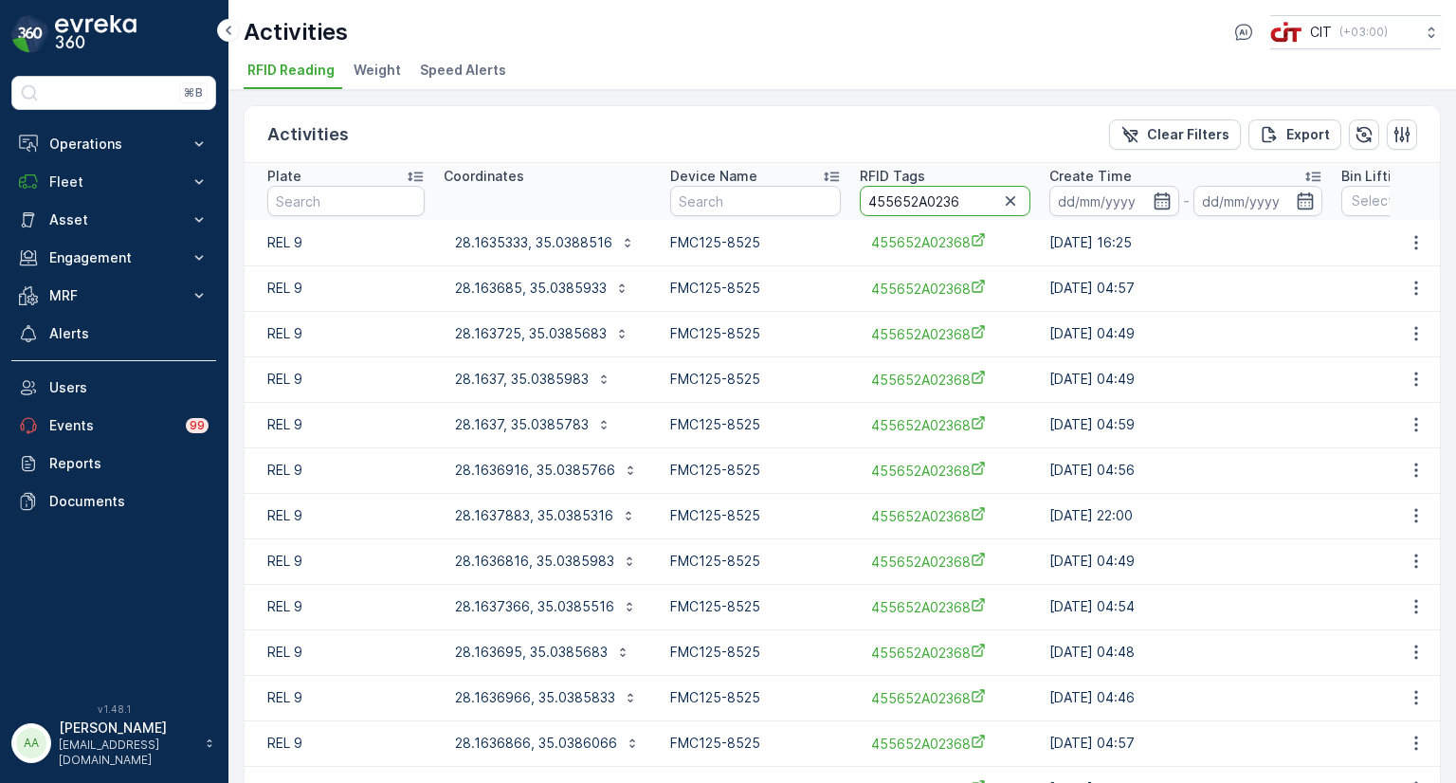
type input "455652A02369"
drag, startPoint x: 965, startPoint y: 202, endPoint x: 932, endPoint y: 221, distance: 37.4
paste input "465"
type input "455652A04659"
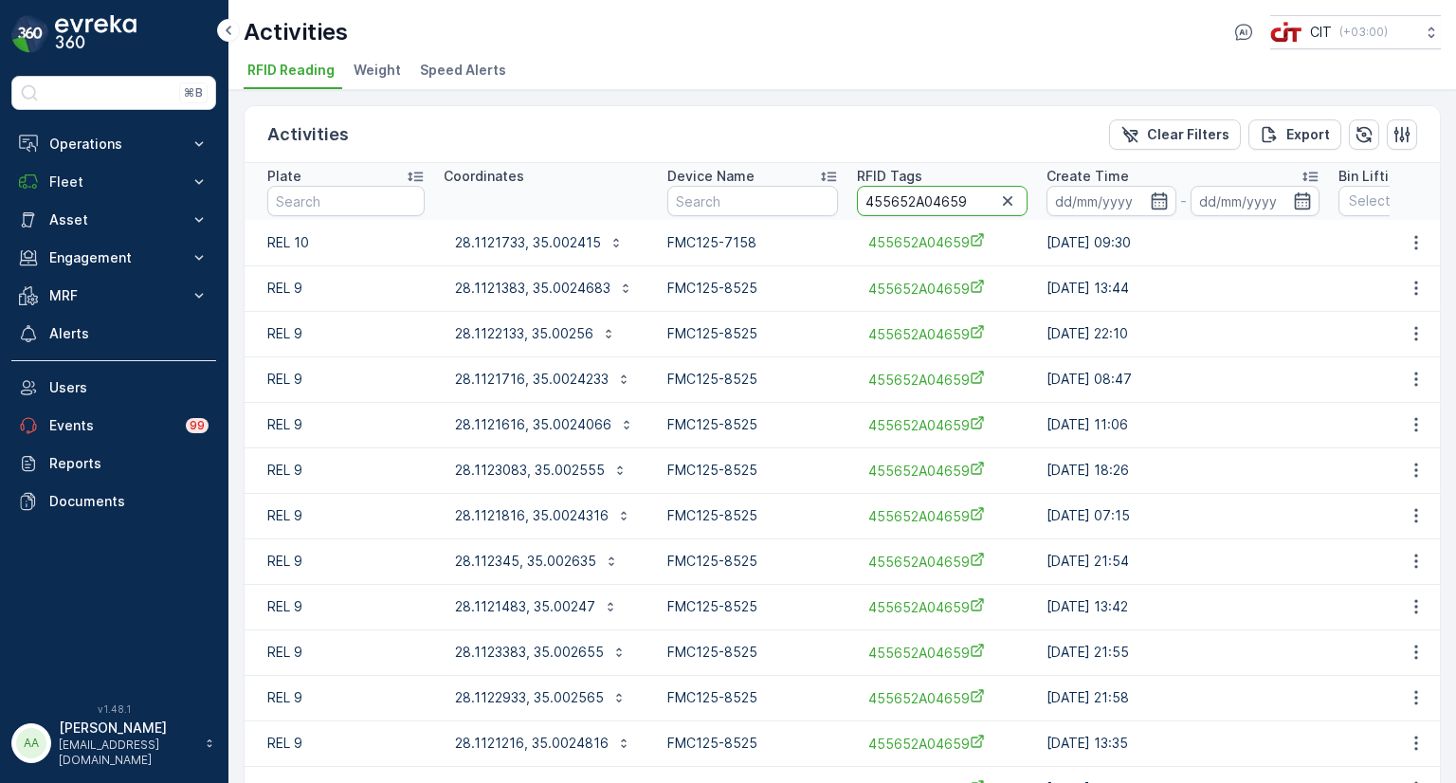
drag, startPoint x: 967, startPoint y: 196, endPoint x: 926, endPoint y: 204, distance: 41.4
click at [926, 204] on input "455652A04659" at bounding box center [942, 201] width 171 height 30
click at [583, 239] on p "28.1121733, 35.002415" at bounding box center [528, 242] width 146 height 19
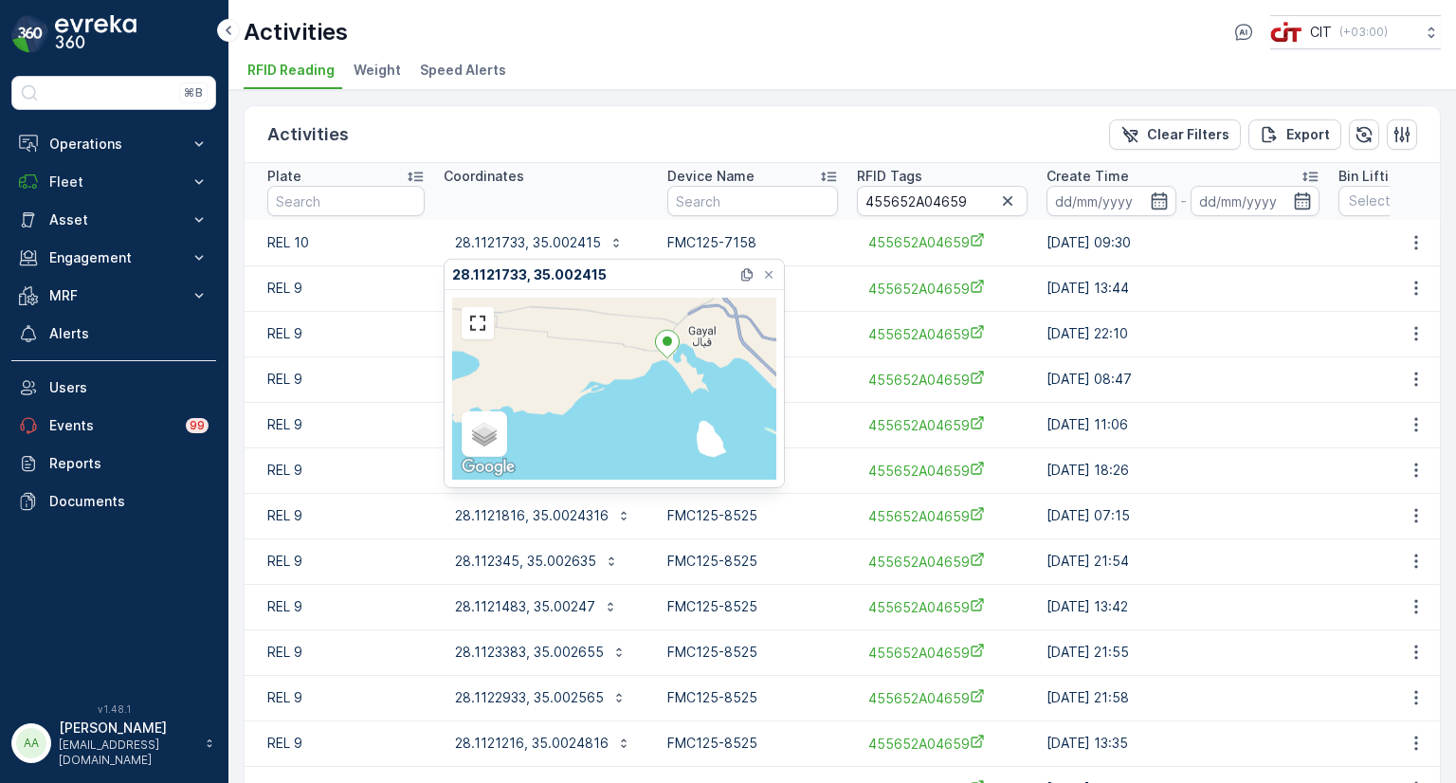
drag, startPoint x: 632, startPoint y: 433, endPoint x: 676, endPoint y: 380, distance: 68.7
click at [676, 380] on div "Satellite Roadmap Terrain Hybrid Leaflet Keyboard shortcuts Map Data Map data ©…" at bounding box center [614, 389] width 324 height 182
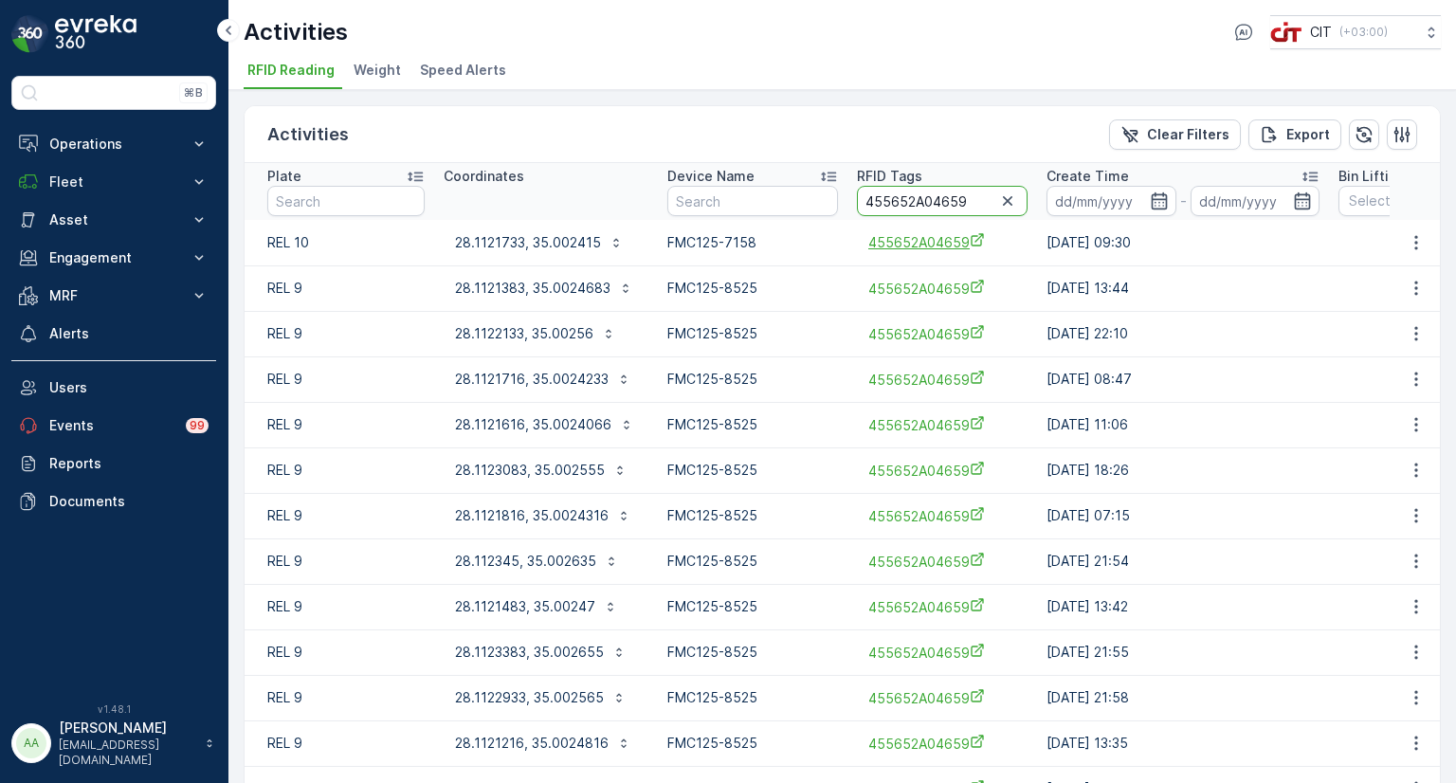
paste input "2395"
type input "455652A02395"
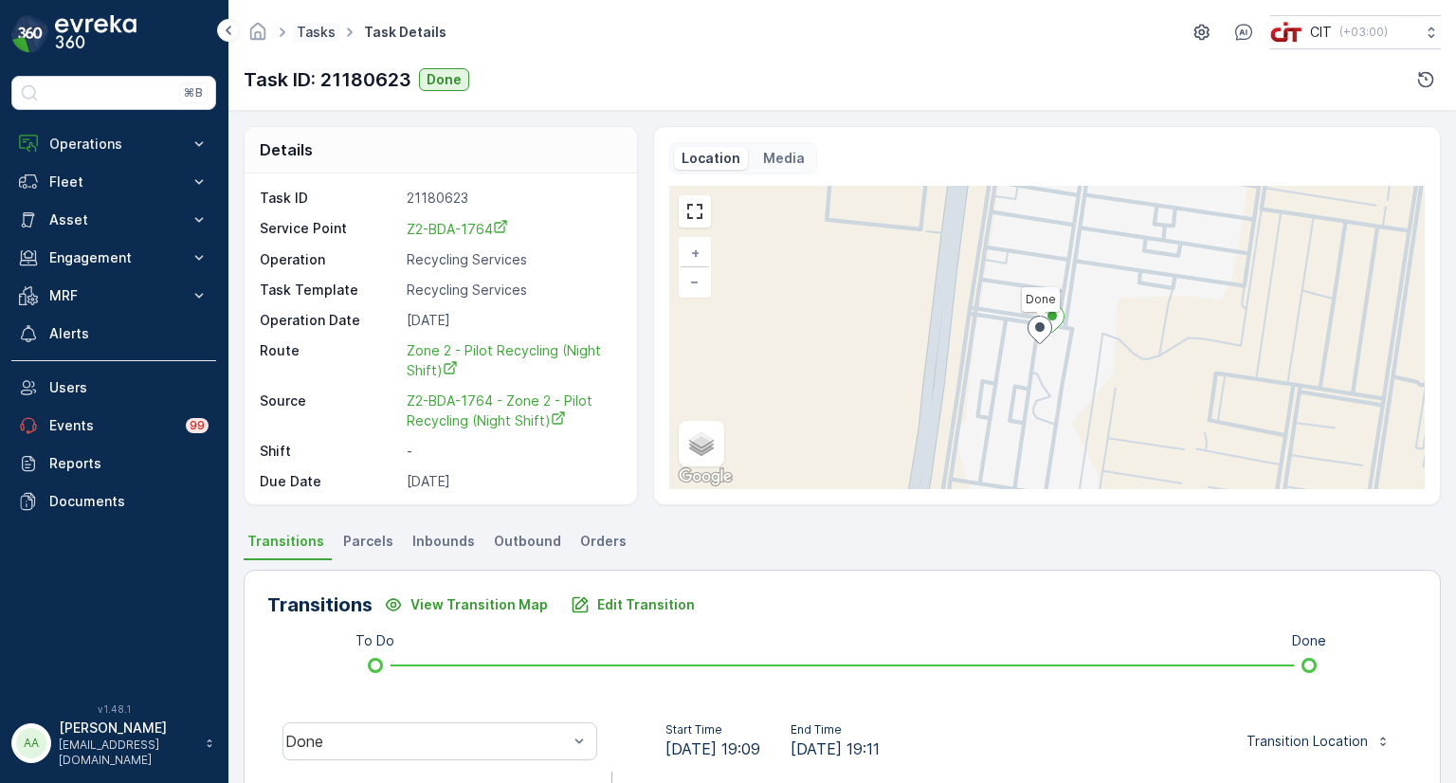
scroll to position [441, 0]
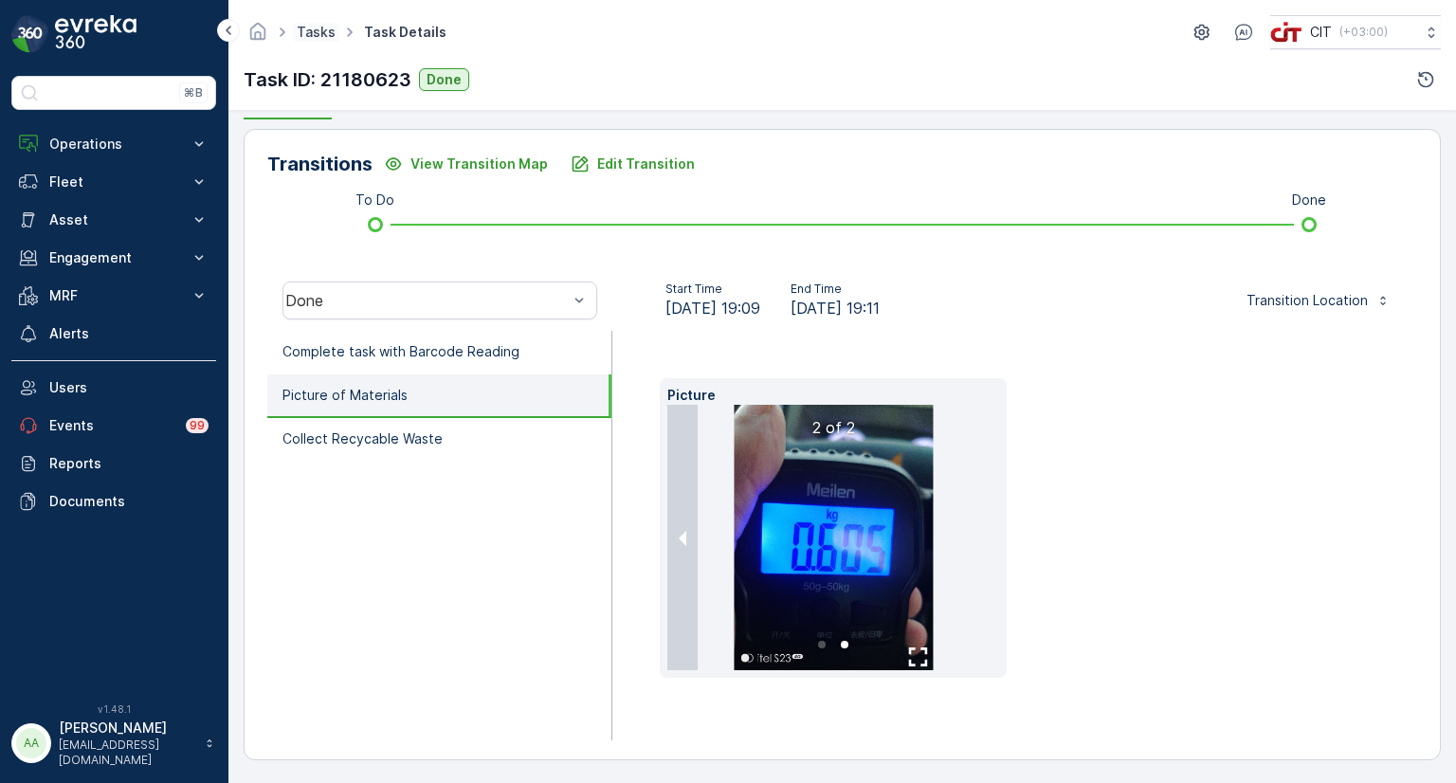
click at [322, 33] on link "Tasks" at bounding box center [316, 32] width 39 height 16
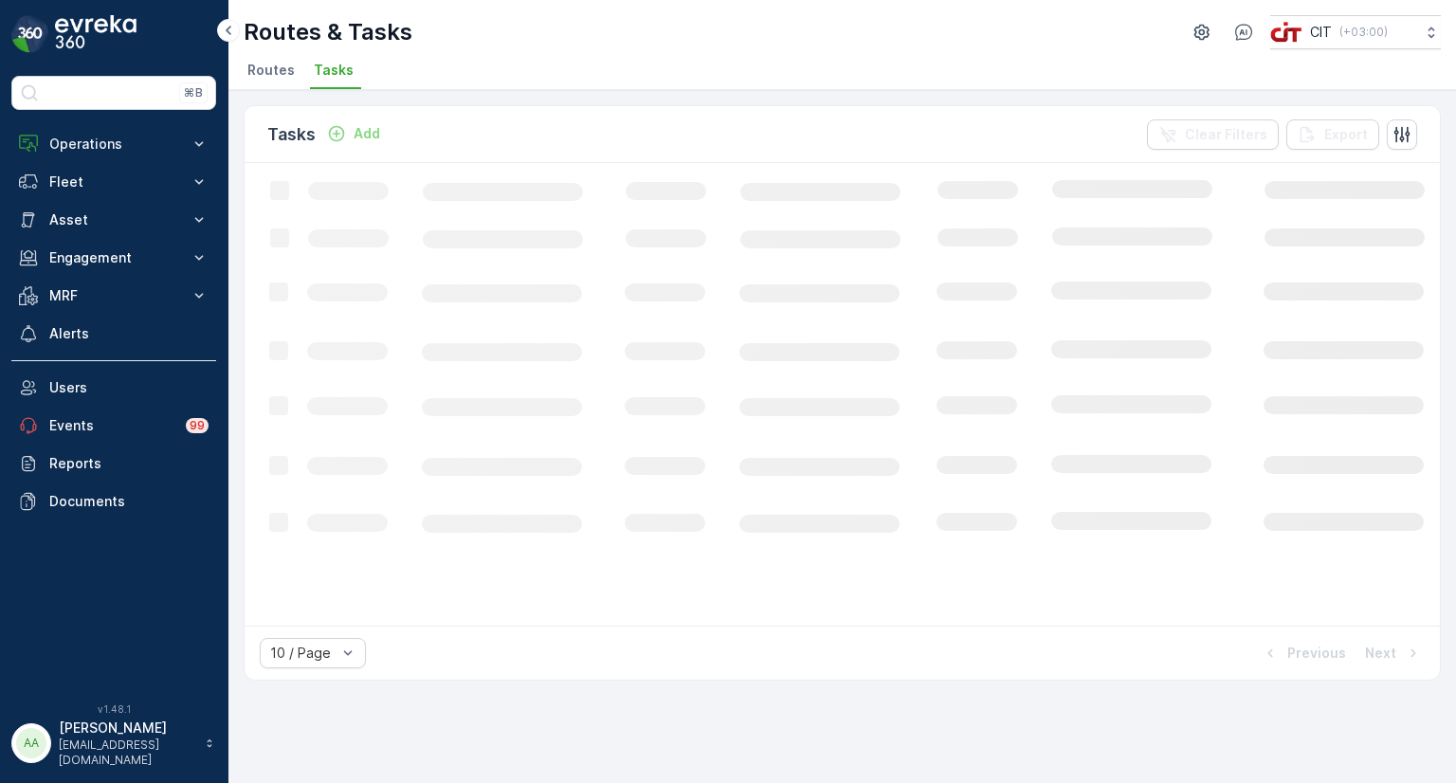
click at [328, 70] on span "Tasks" at bounding box center [334, 70] width 40 height 19
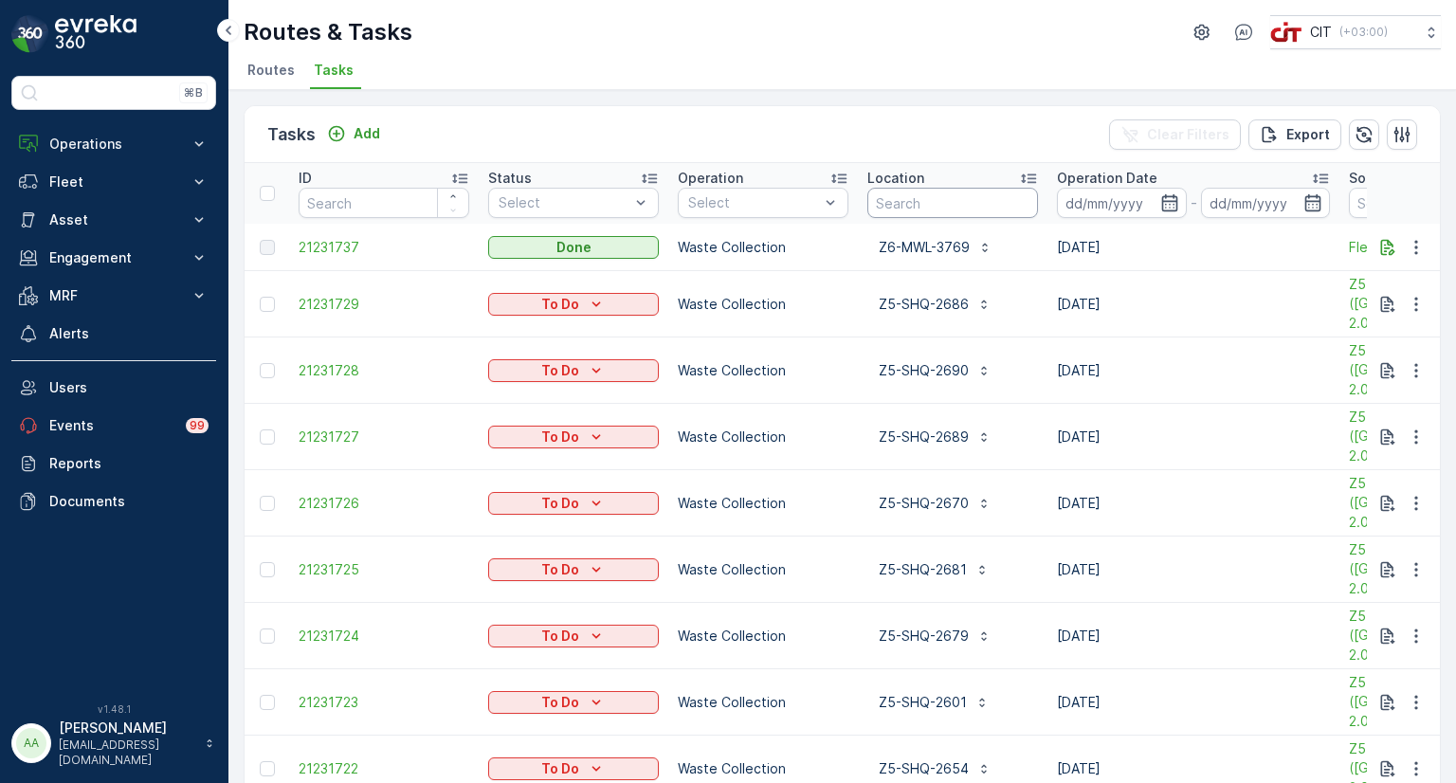
click at [910, 201] on input "text" at bounding box center [952, 203] width 171 height 30
paste input "4659"
type input "4659"
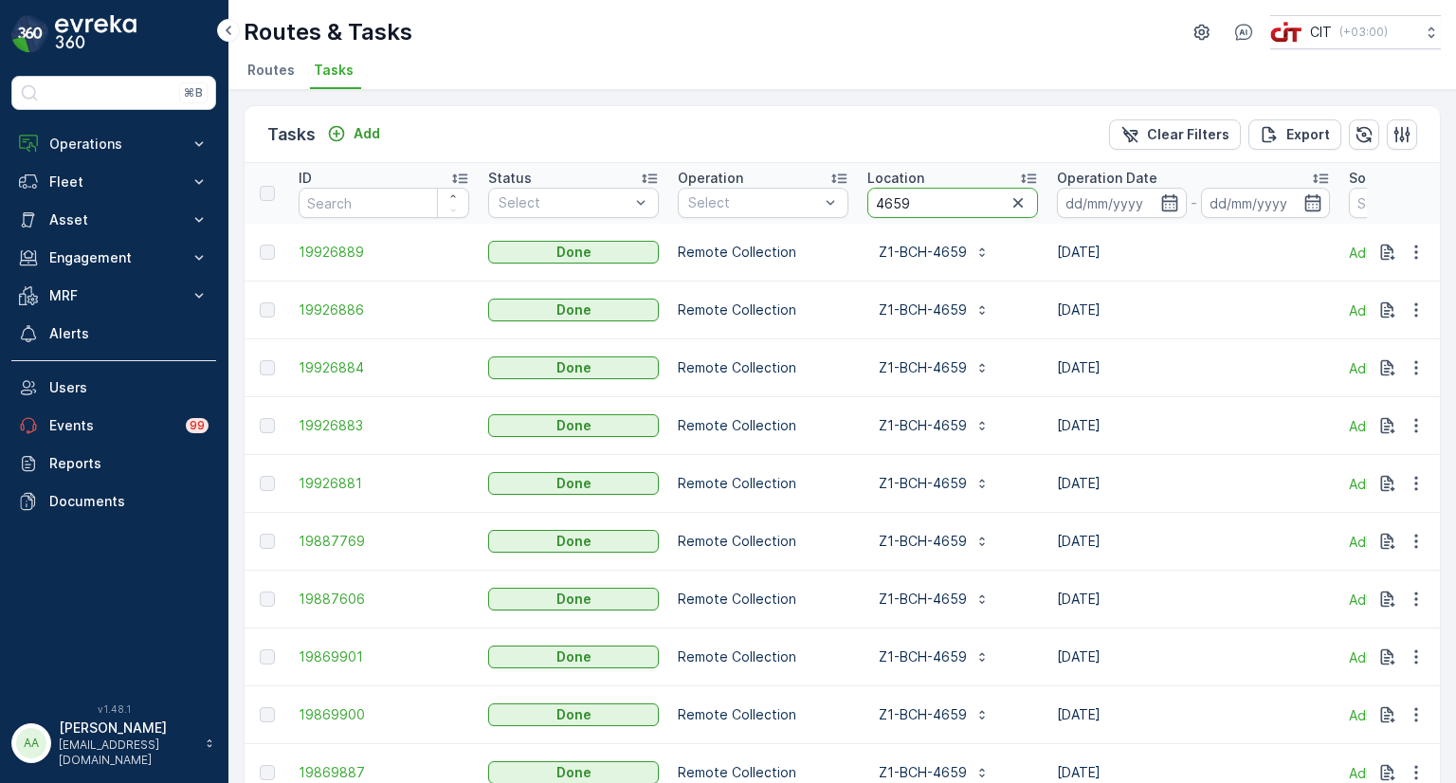
drag, startPoint x: 923, startPoint y: 204, endPoint x: 857, endPoint y: 190, distance: 67.8
click at [858, 190] on th "Location 4659" at bounding box center [953, 193] width 190 height 61
paste input "2356"
type input "2356"
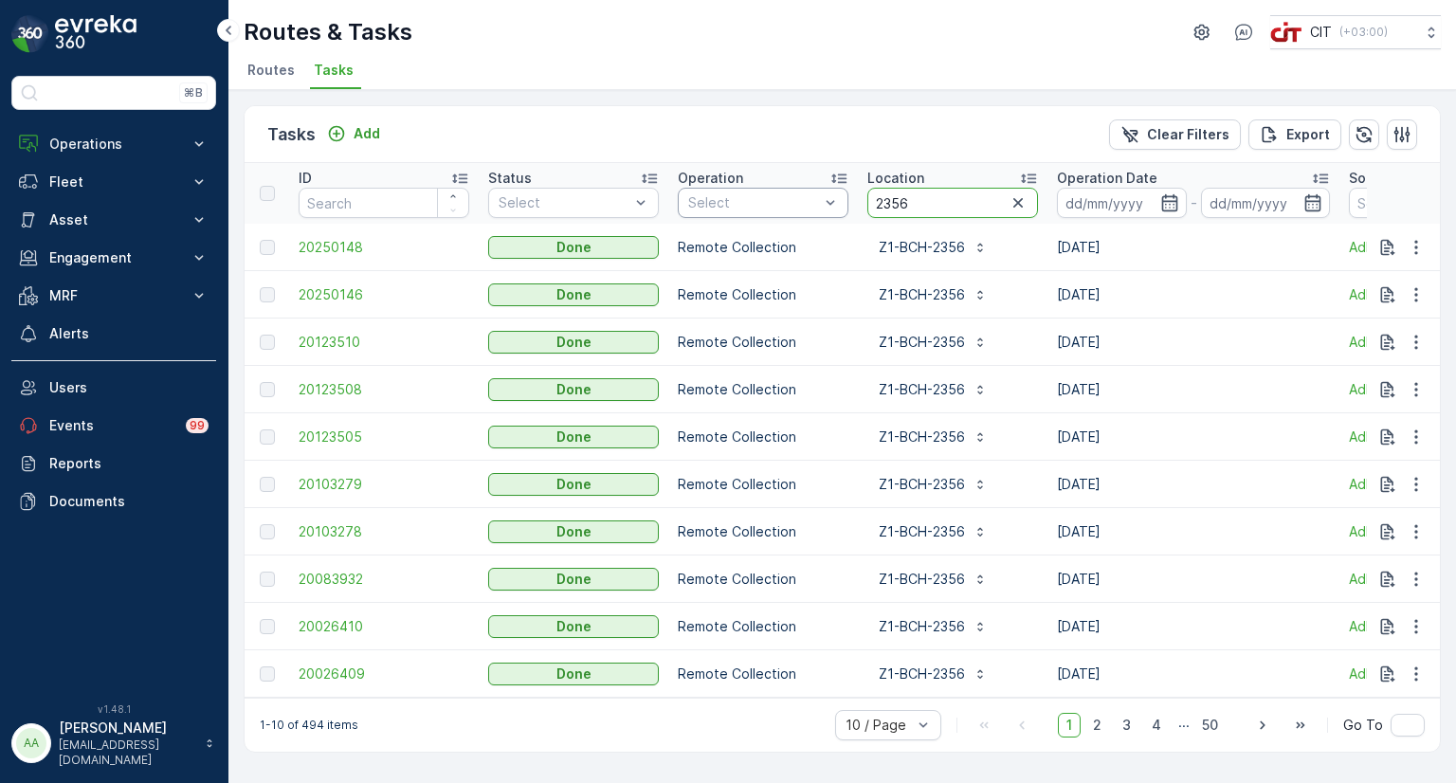
drag, startPoint x: 911, startPoint y: 205, endPoint x: 836, endPoint y: 204, distance: 74.9
drag, startPoint x: 930, startPoint y: 197, endPoint x: 826, endPoint y: 194, distance: 103.3
paste input "8"
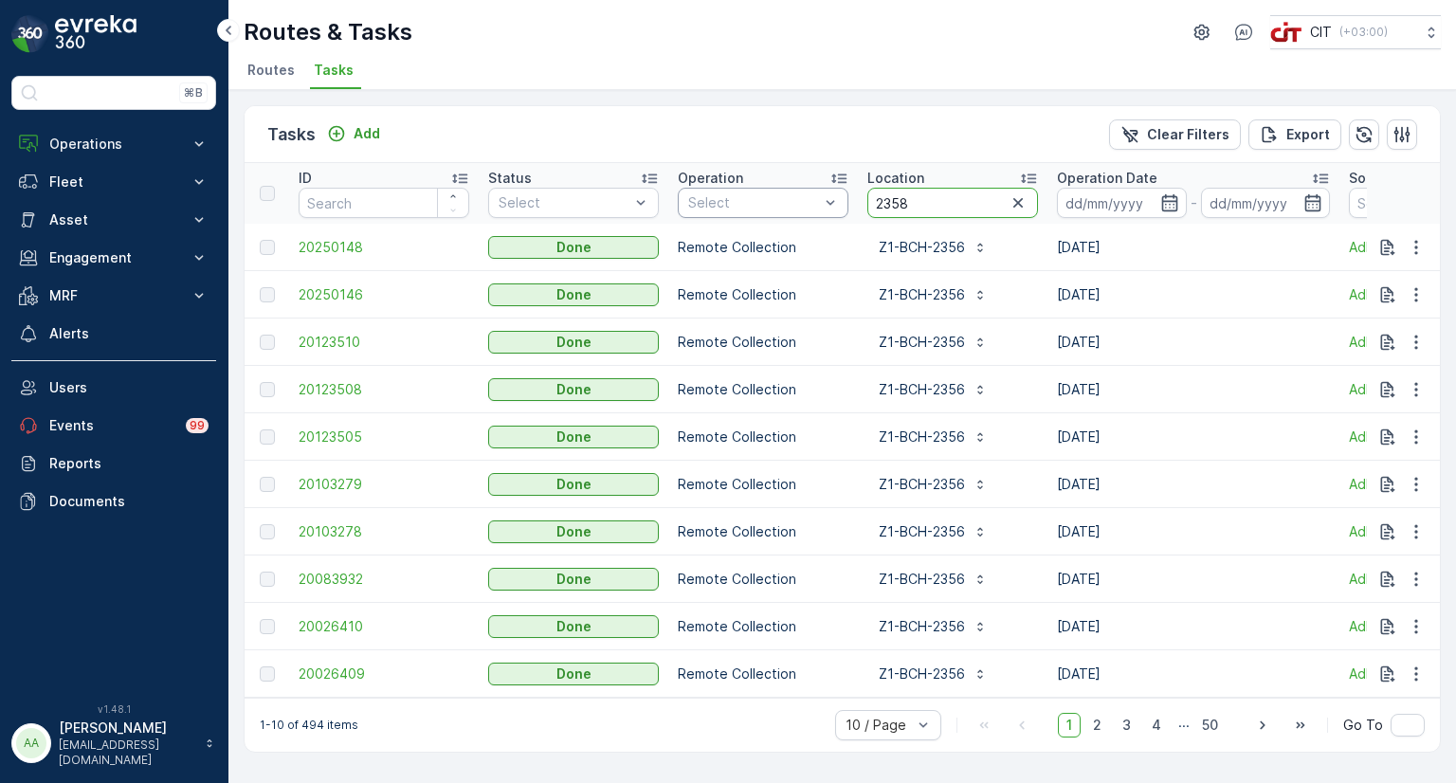
type input "2358"
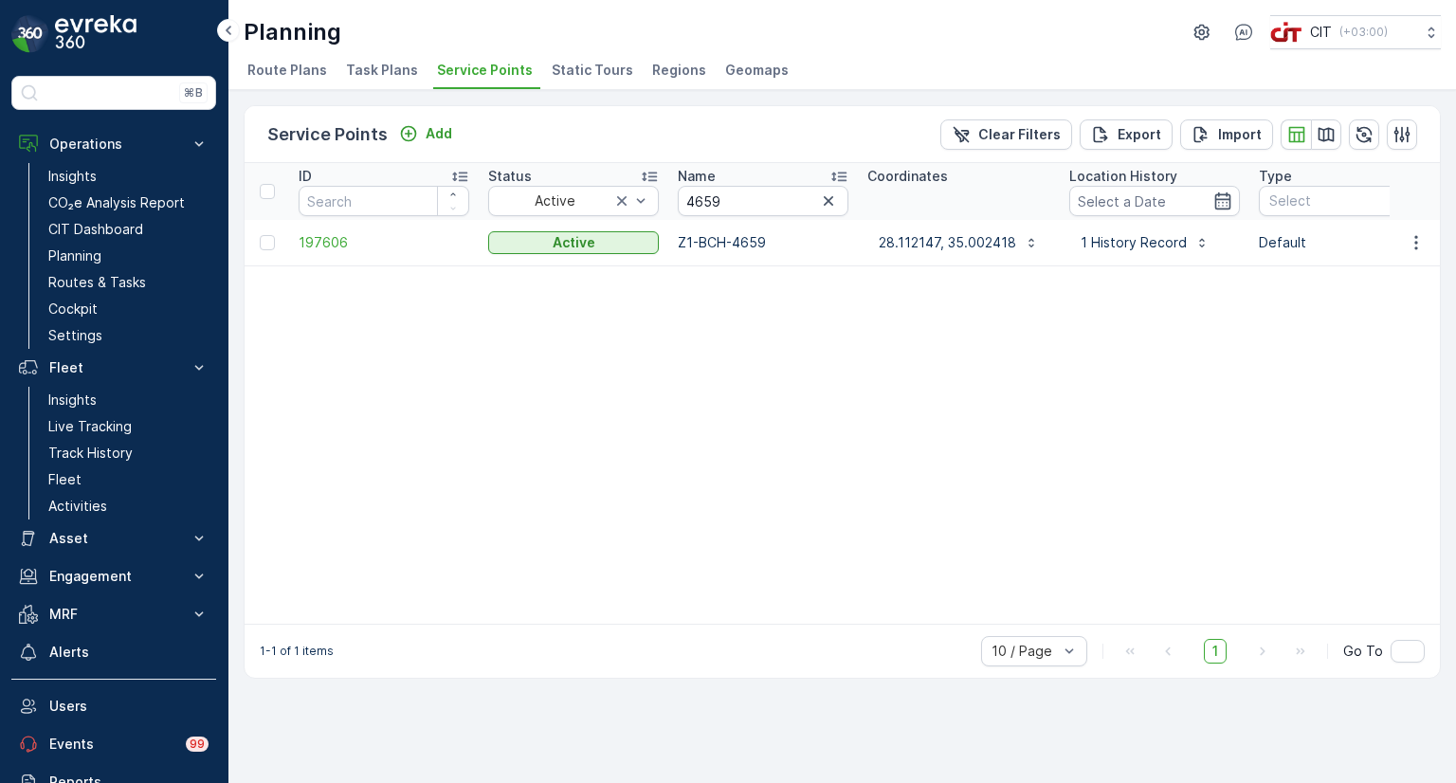
scroll to position [0, 135]
